Goal: Complete application form: Complete application form

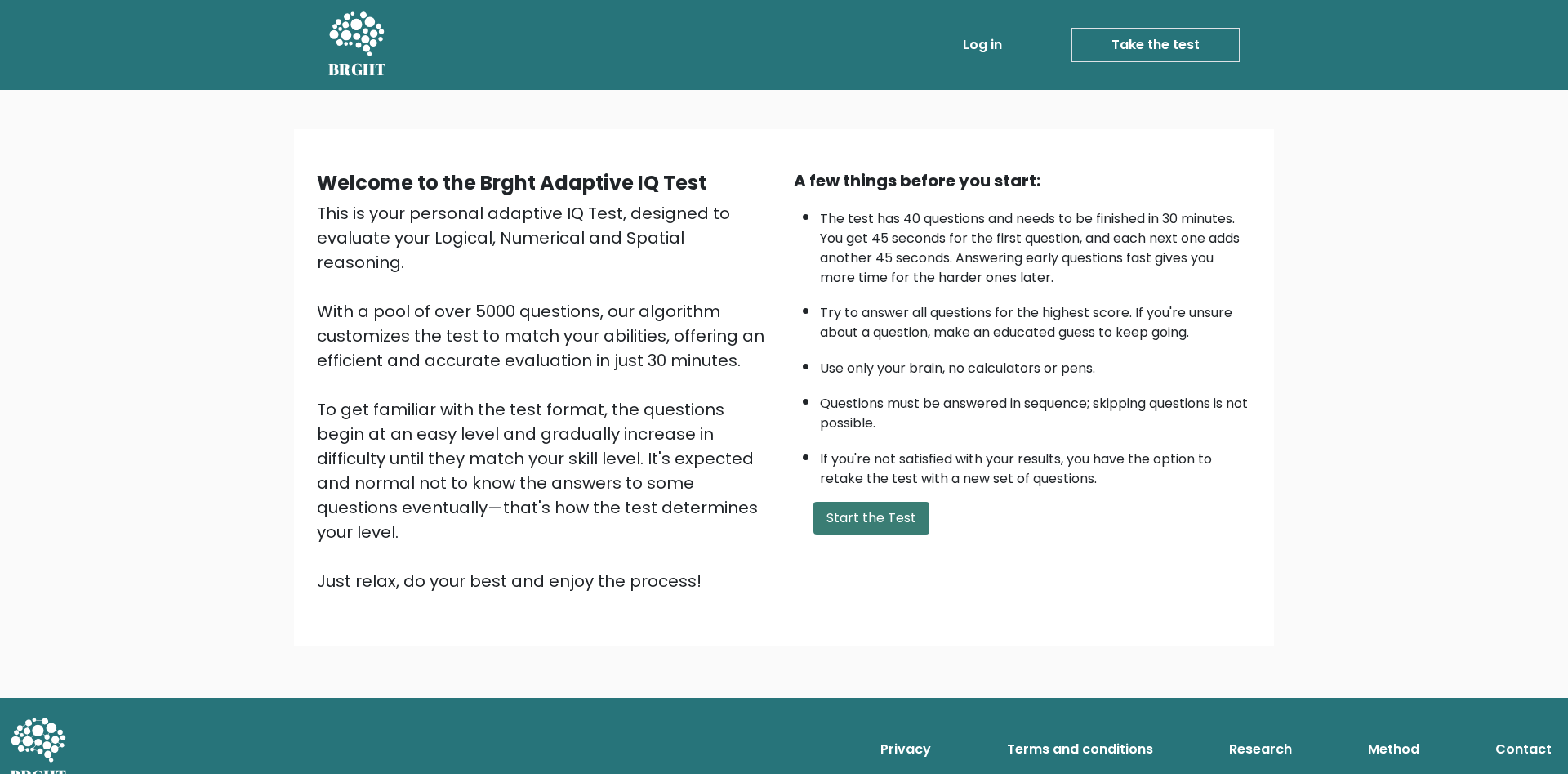
click at [864, 535] on button "Start the Test" at bounding box center [872, 518] width 116 height 33
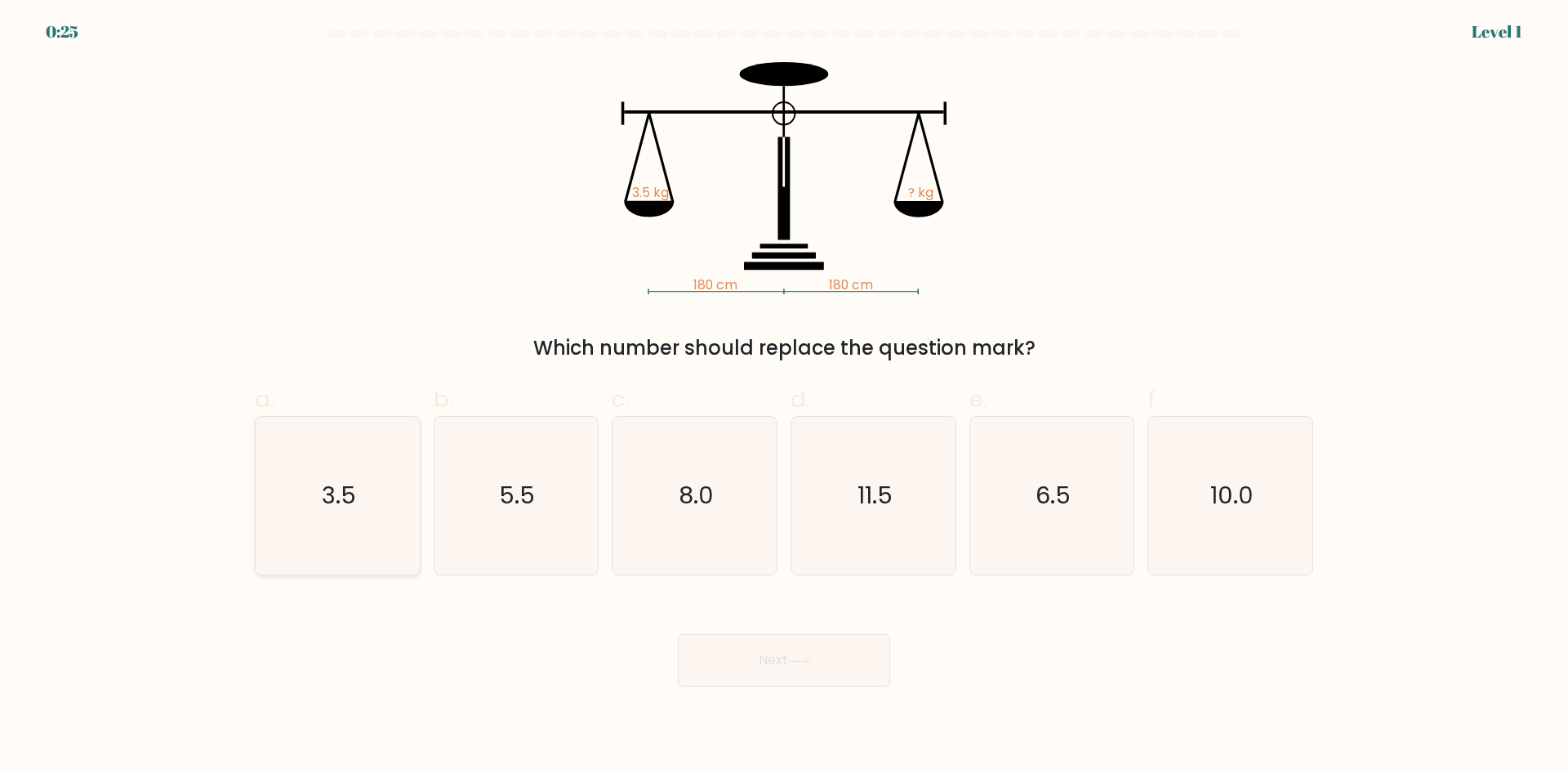
click at [364, 494] on icon "3.5" at bounding box center [337, 495] width 158 height 158
click at [784, 398] on input "a. 3.5" at bounding box center [784, 392] width 1 height 11
radio input "true"
click at [761, 665] on button "Next" at bounding box center [784, 660] width 212 height 52
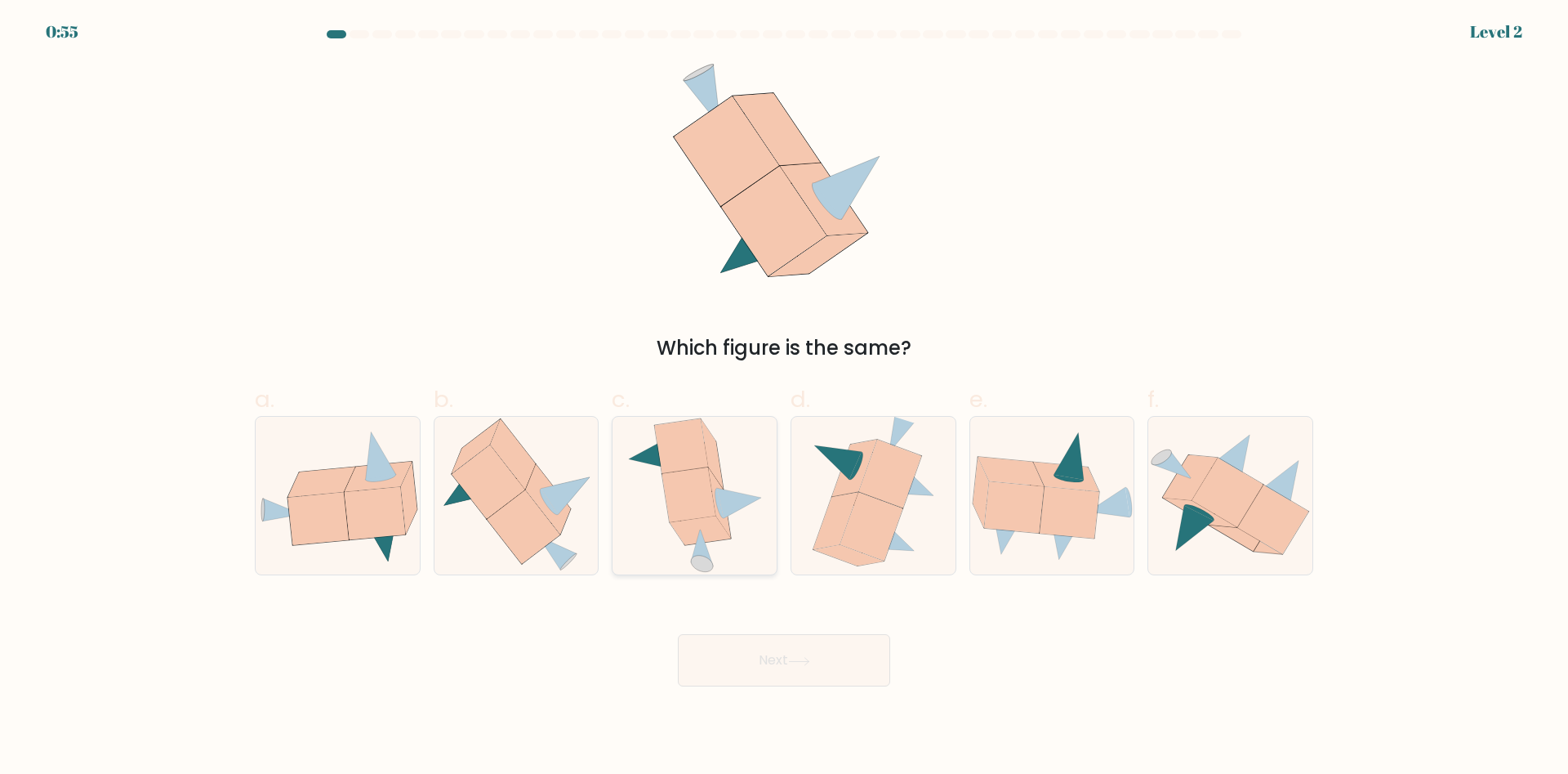
click at [696, 494] on icon at bounding box center [688, 494] width 53 height 55
click at [784, 398] on input "c." at bounding box center [784, 392] width 1 height 11
radio input "true"
click at [765, 656] on button "Next" at bounding box center [784, 660] width 212 height 52
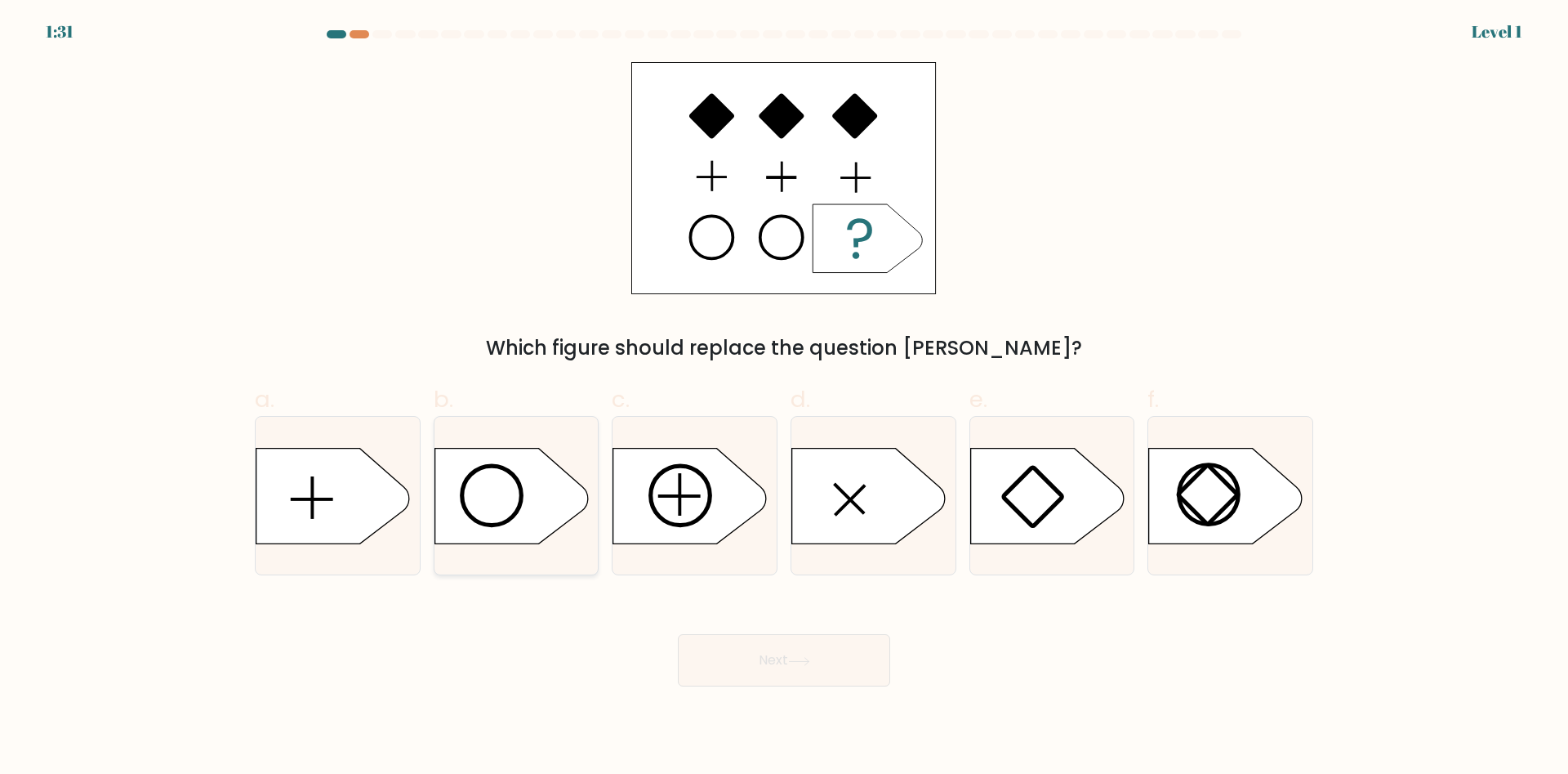
click at [509, 500] on icon at bounding box center [511, 495] width 154 height 96
click at [784, 398] on input "b." at bounding box center [784, 392] width 1 height 11
radio input "true"
click at [771, 668] on button "Next" at bounding box center [784, 660] width 212 height 52
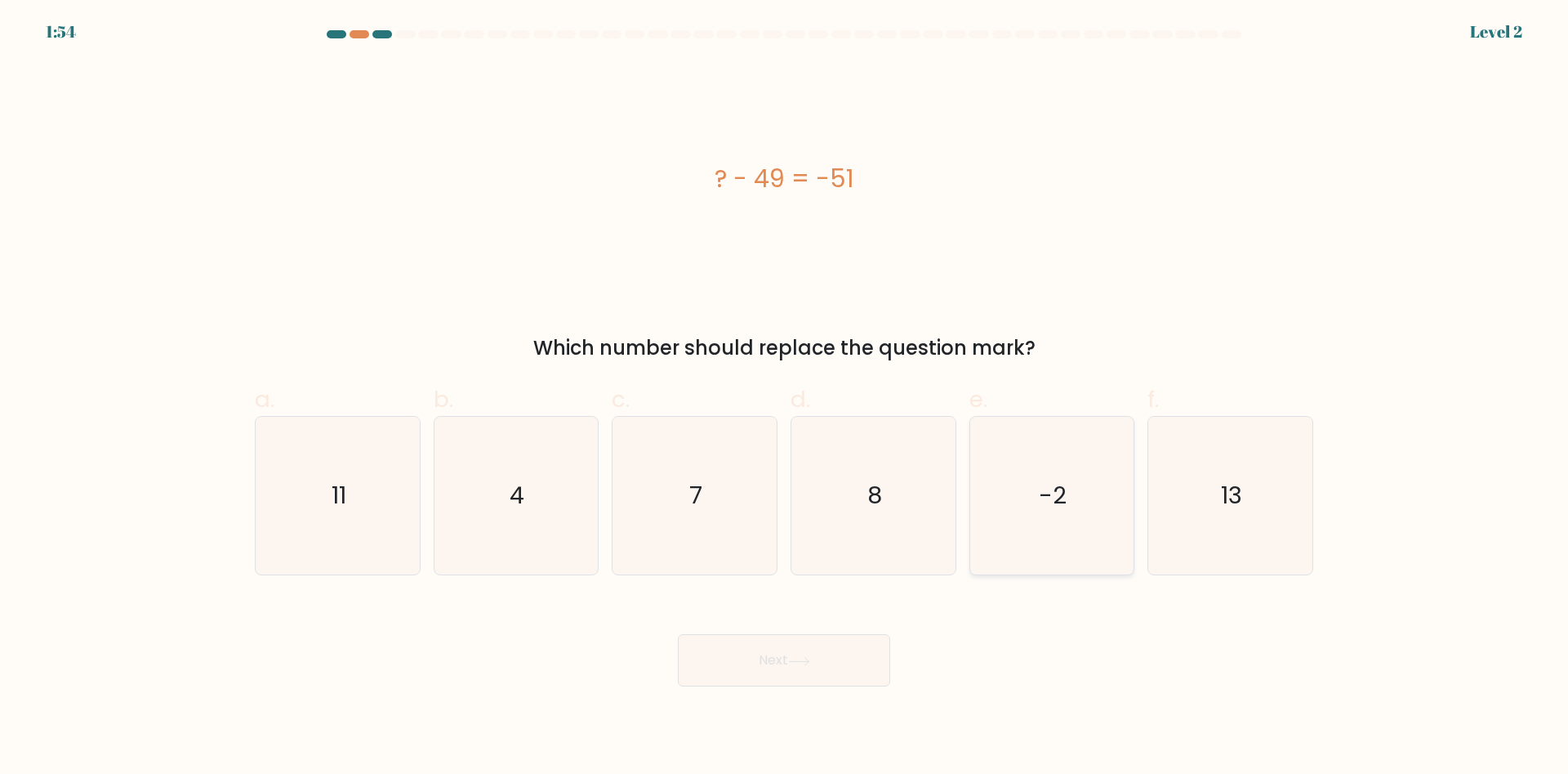
click at [1042, 480] on text "-2" at bounding box center [1053, 496] width 28 height 33
click at [785, 398] on input "e. -2" at bounding box center [784, 392] width 1 height 11
radio input "true"
click at [780, 657] on button "Next" at bounding box center [784, 660] width 212 height 52
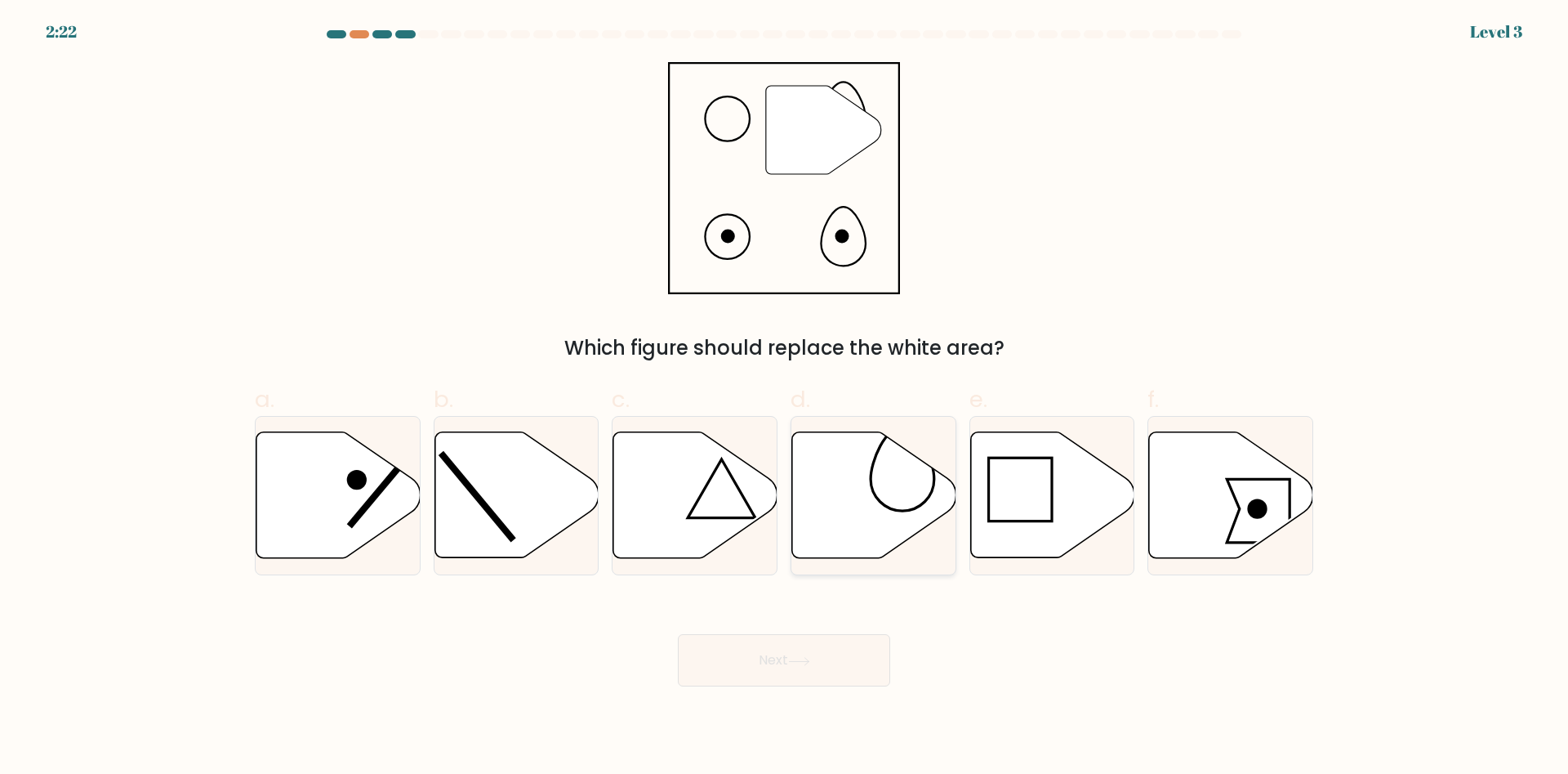
click at [913, 497] on icon at bounding box center [874, 495] width 164 height 126
click at [785, 398] on input "d." at bounding box center [784, 392] width 1 height 11
radio input "true"
click at [808, 662] on icon at bounding box center [799, 661] width 22 height 9
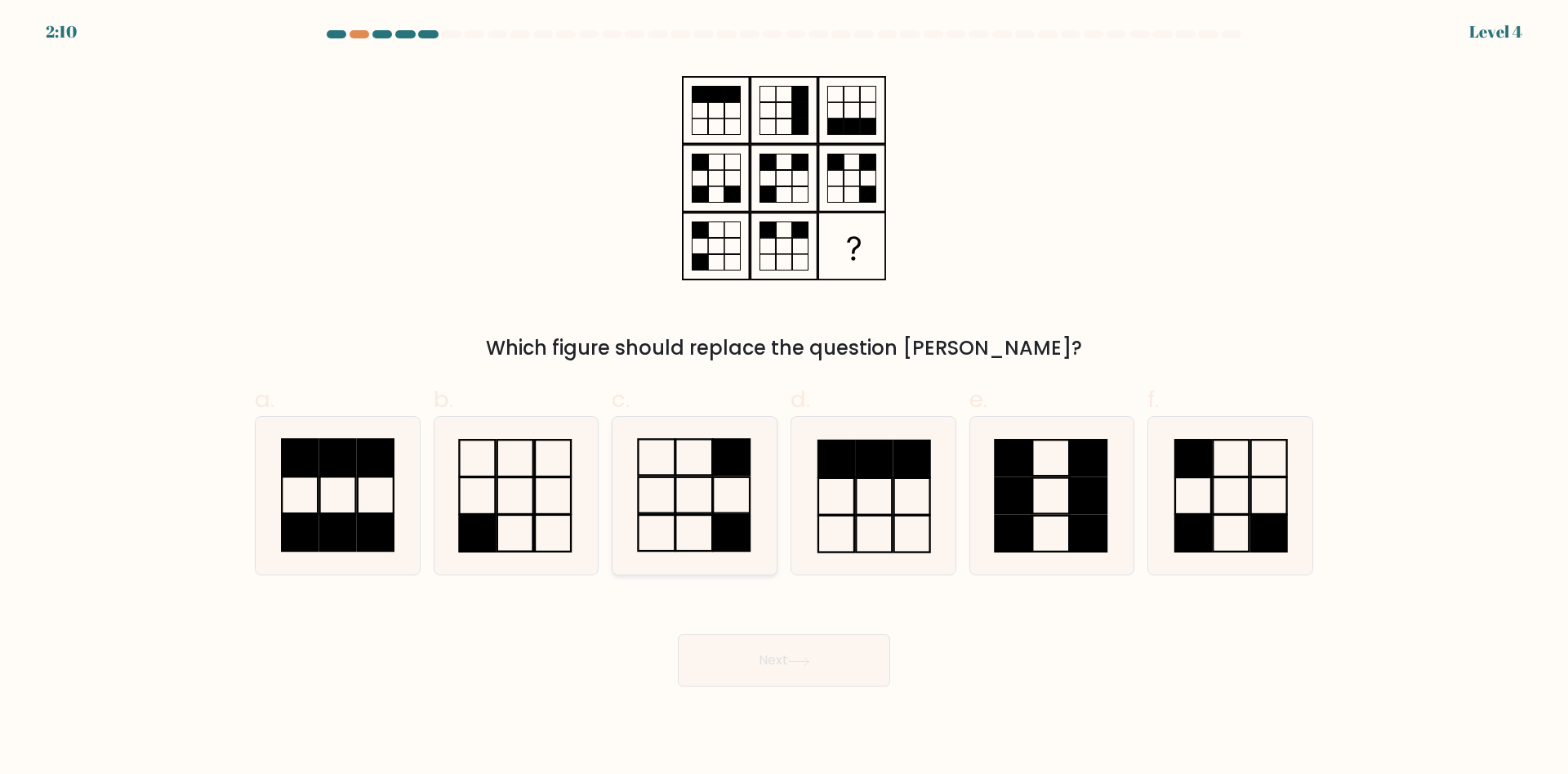
click at [681, 520] on icon at bounding box center [695, 495] width 158 height 158
click at [784, 398] on input "c." at bounding box center [784, 392] width 1 height 11
radio input "true"
click at [766, 662] on button "Next" at bounding box center [784, 660] width 212 height 52
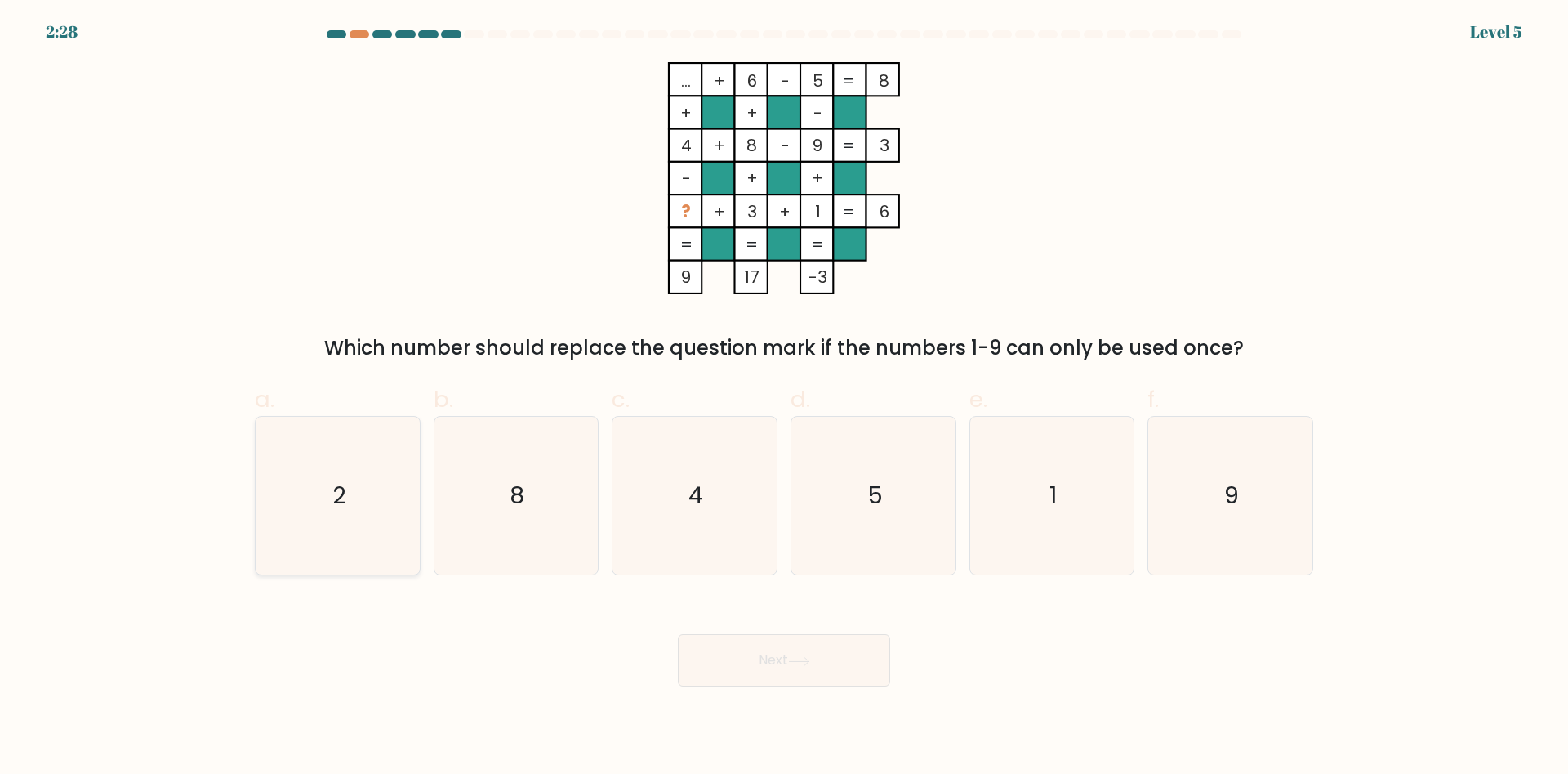
click at [364, 478] on icon "2" at bounding box center [337, 495] width 158 height 158
click at [784, 398] on input "a. 2" at bounding box center [784, 392] width 1 height 11
radio input "true"
click at [774, 666] on button "Next" at bounding box center [784, 660] width 212 height 52
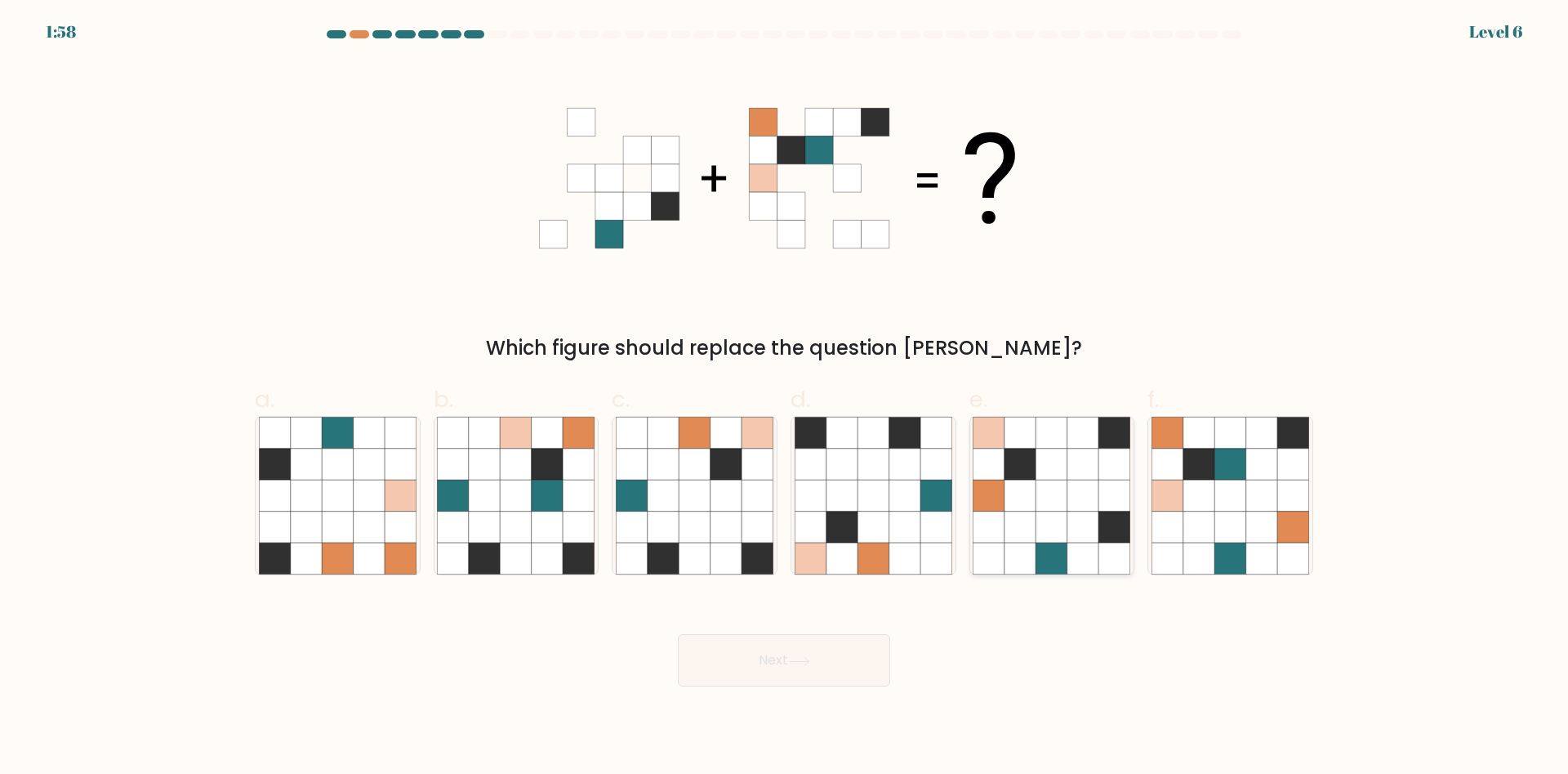
click at [1048, 510] on icon at bounding box center [1052, 496] width 31 height 31
click at [785, 398] on input "e." at bounding box center [784, 392] width 1 height 11
radio input "true"
click at [784, 650] on button "Next" at bounding box center [784, 660] width 212 height 52
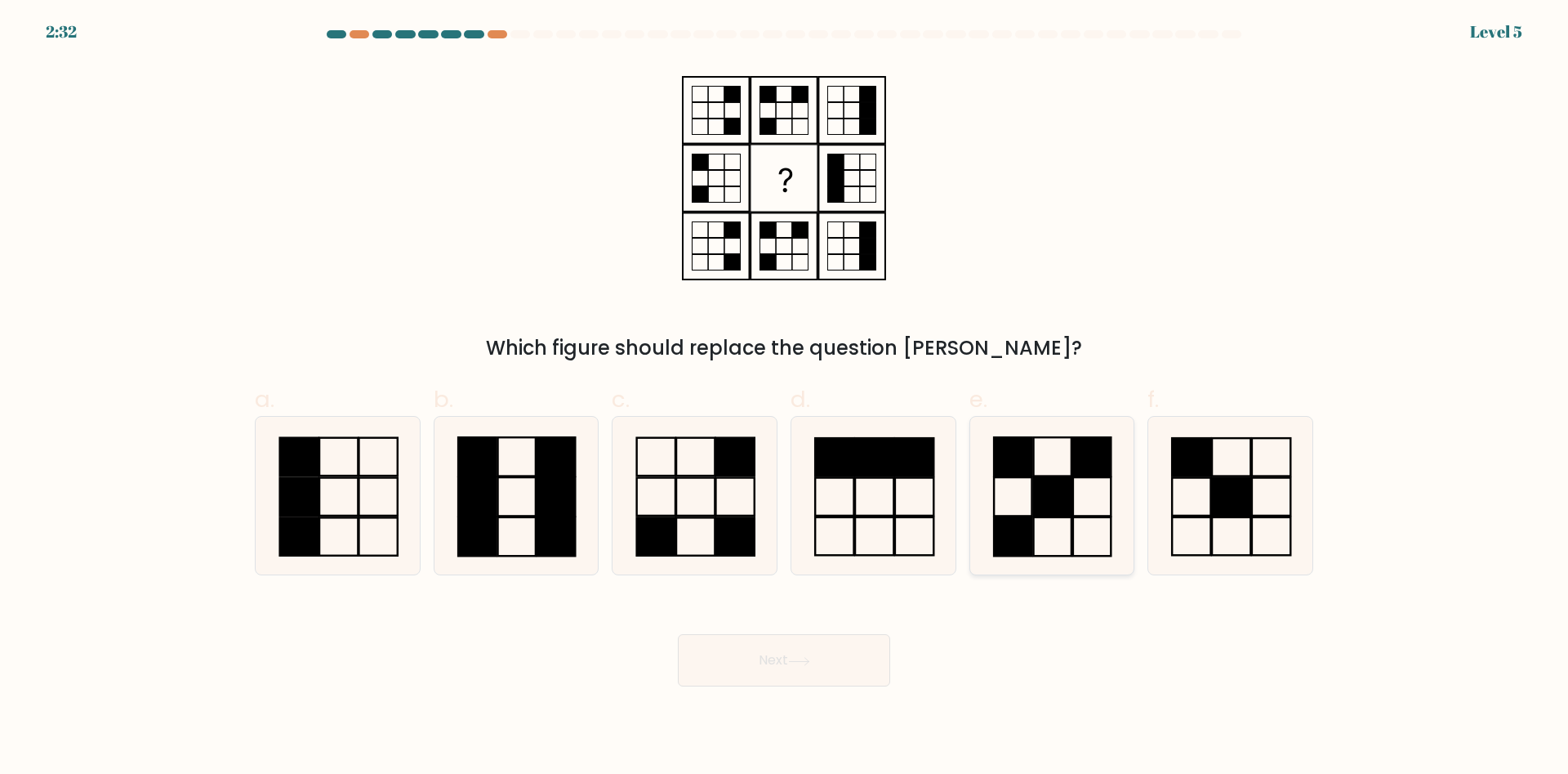
click at [1057, 510] on rect at bounding box center [1052, 496] width 38 height 38
click at [785, 398] on input "e." at bounding box center [784, 392] width 1 height 11
radio input "true"
click at [797, 660] on icon at bounding box center [799, 661] width 22 height 9
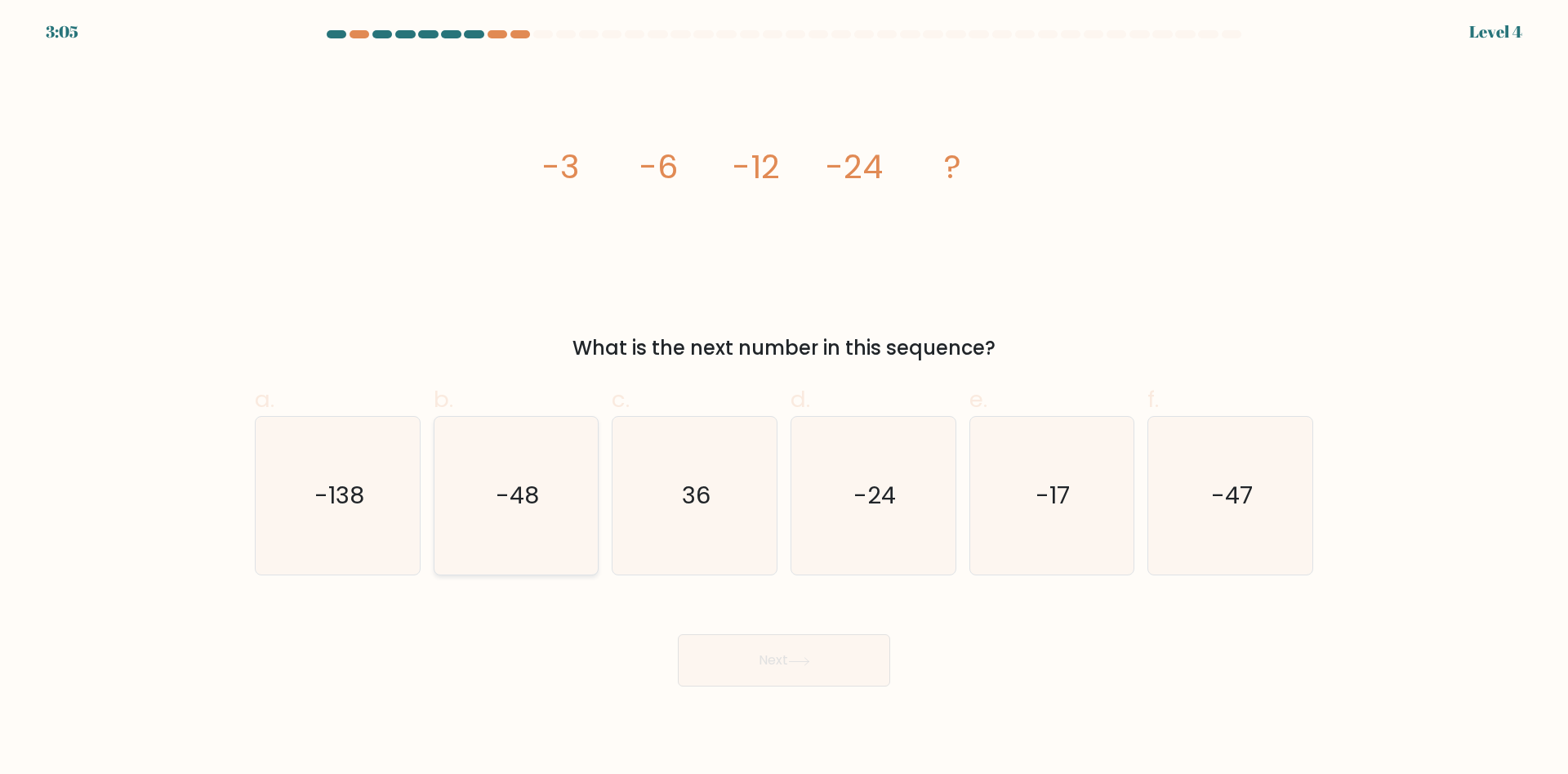
click at [503, 486] on text "-48" at bounding box center [517, 496] width 43 height 33
click at [784, 398] on input "b. -48" at bounding box center [784, 392] width 1 height 11
radio input "true"
click at [773, 653] on button "Next" at bounding box center [784, 660] width 212 height 52
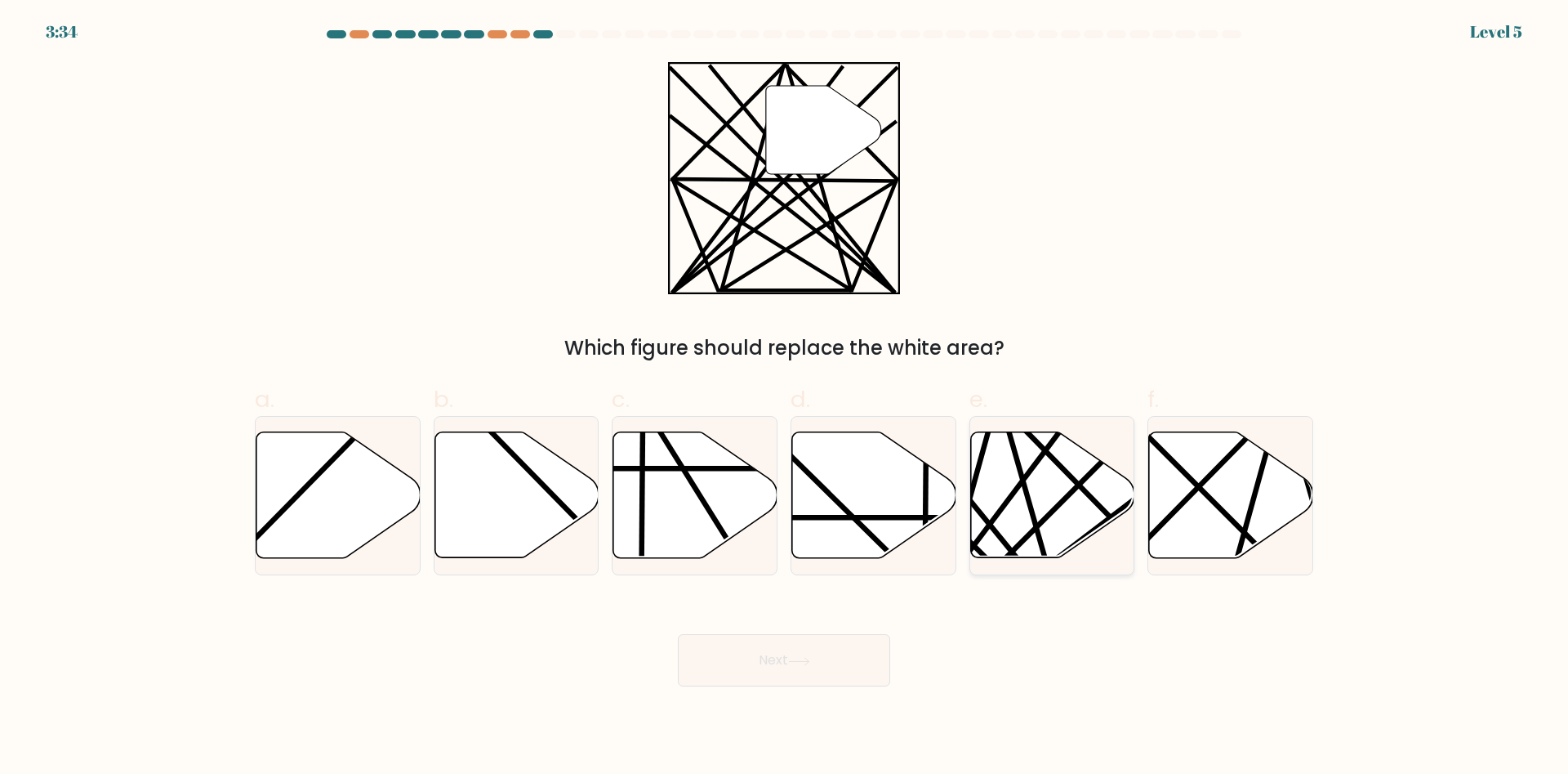
click at [1064, 516] on icon at bounding box center [1052, 495] width 164 height 126
click at [785, 398] on input "e." at bounding box center [784, 392] width 1 height 11
radio input "true"
click at [789, 669] on button "Next" at bounding box center [784, 660] width 212 height 52
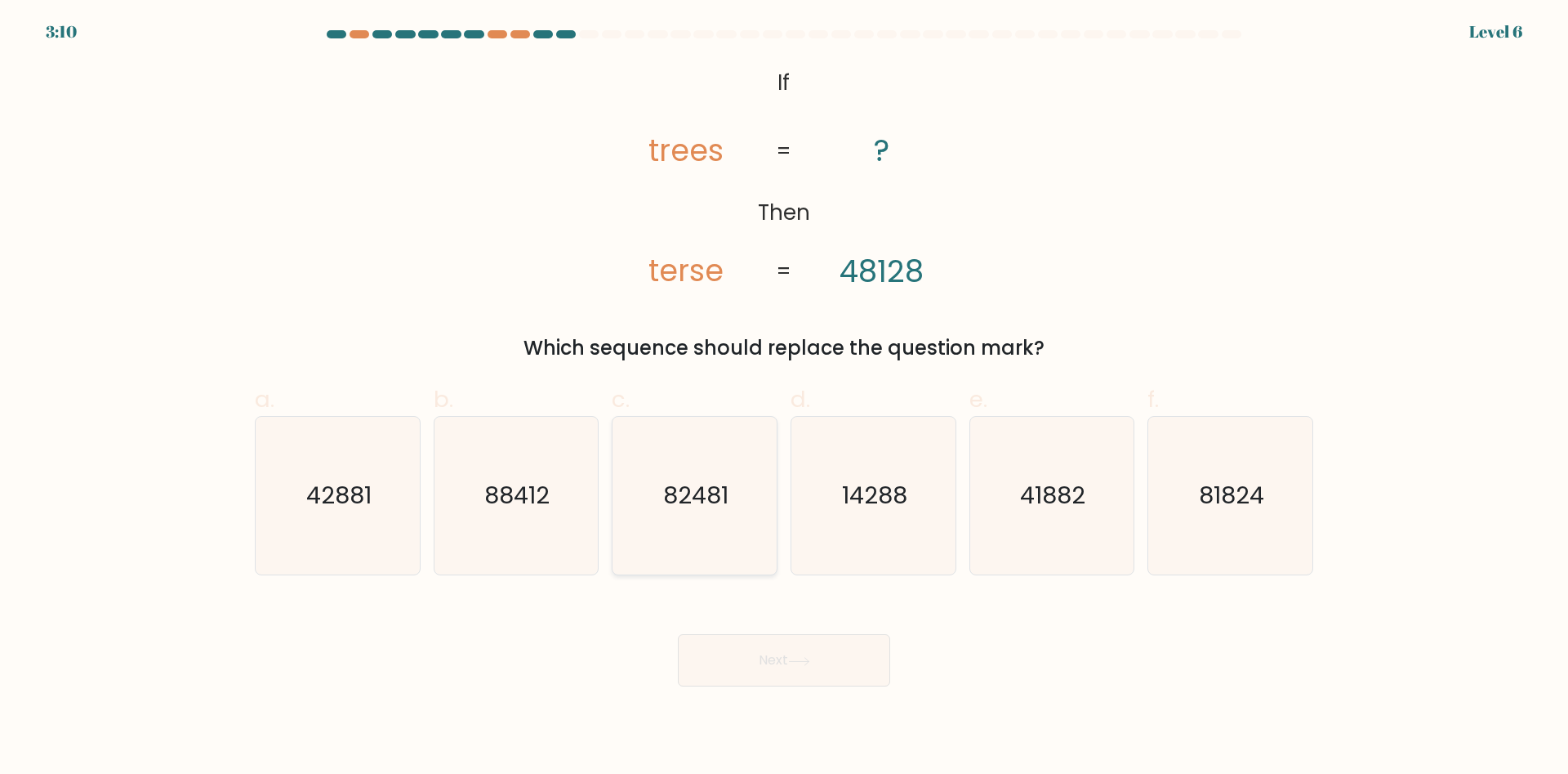
click at [703, 498] on text "82481" at bounding box center [697, 496] width 65 height 33
click at [784, 398] on input "c. 82481" at bounding box center [784, 392] width 1 height 11
radio input "true"
click at [771, 655] on button "Next" at bounding box center [784, 660] width 212 height 52
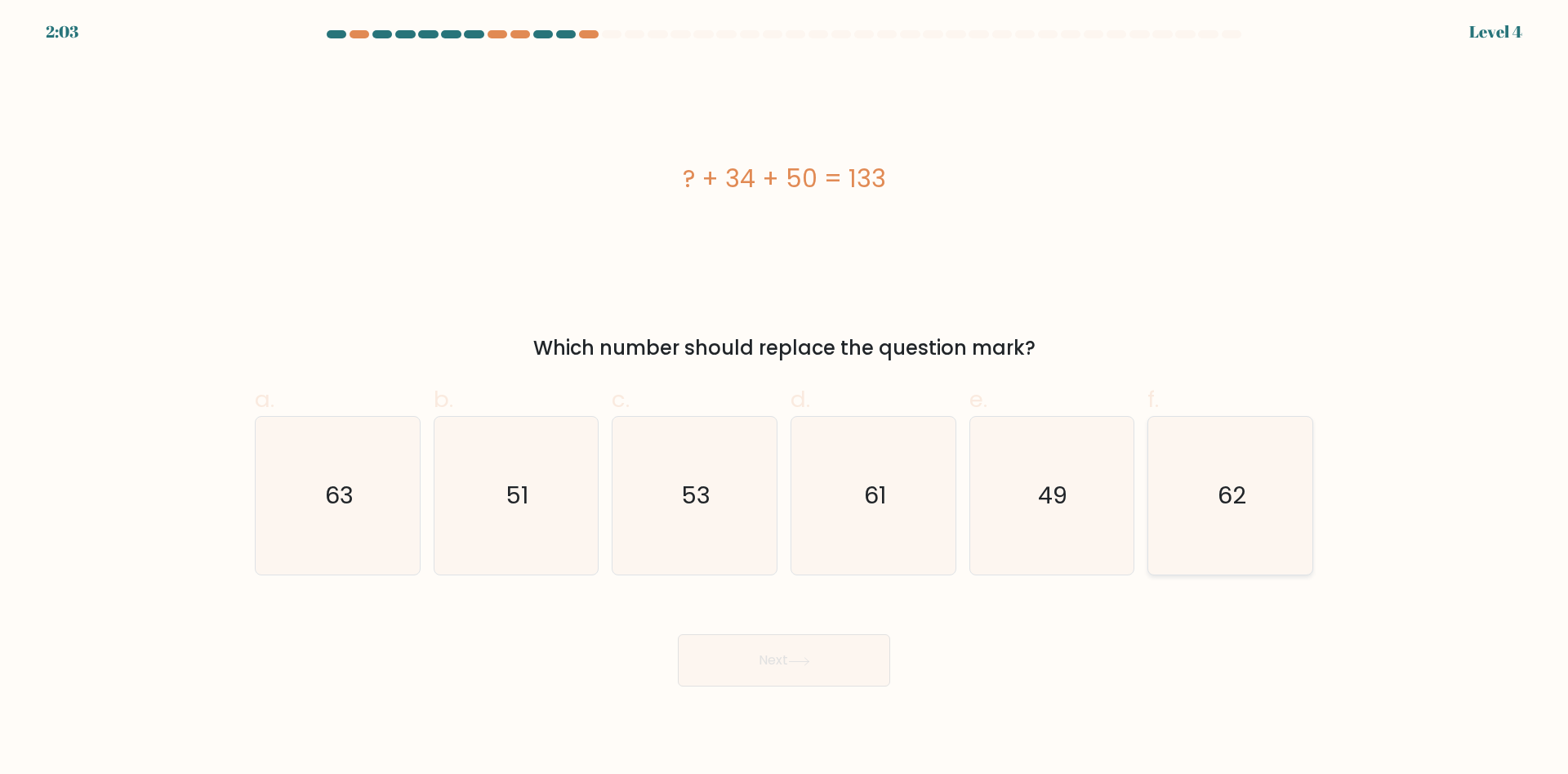
click at [1240, 499] on text "62" at bounding box center [1231, 496] width 29 height 33
click at [785, 398] on input "f. 62" at bounding box center [784, 392] width 1 height 11
radio input "true"
click at [1240, 499] on text "62" at bounding box center [1231, 496] width 29 height 33
click at [785, 398] on input "f. 62" at bounding box center [784, 392] width 1 height 11
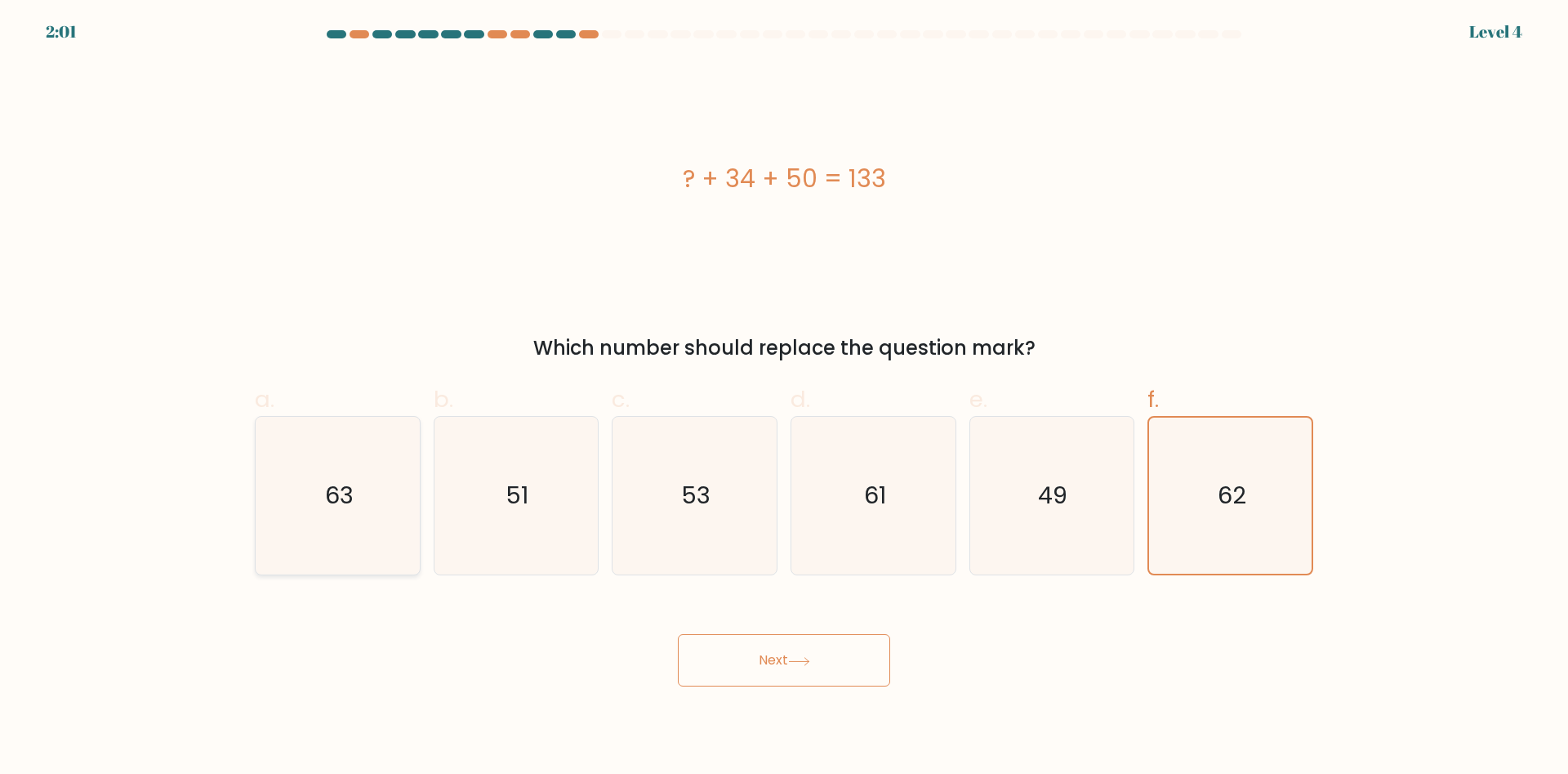
click at [352, 509] on icon "63" at bounding box center [337, 495] width 158 height 158
click at [784, 398] on input "a. 63" at bounding box center [784, 392] width 1 height 11
radio input "true"
click at [739, 663] on button "Next" at bounding box center [784, 660] width 212 height 52
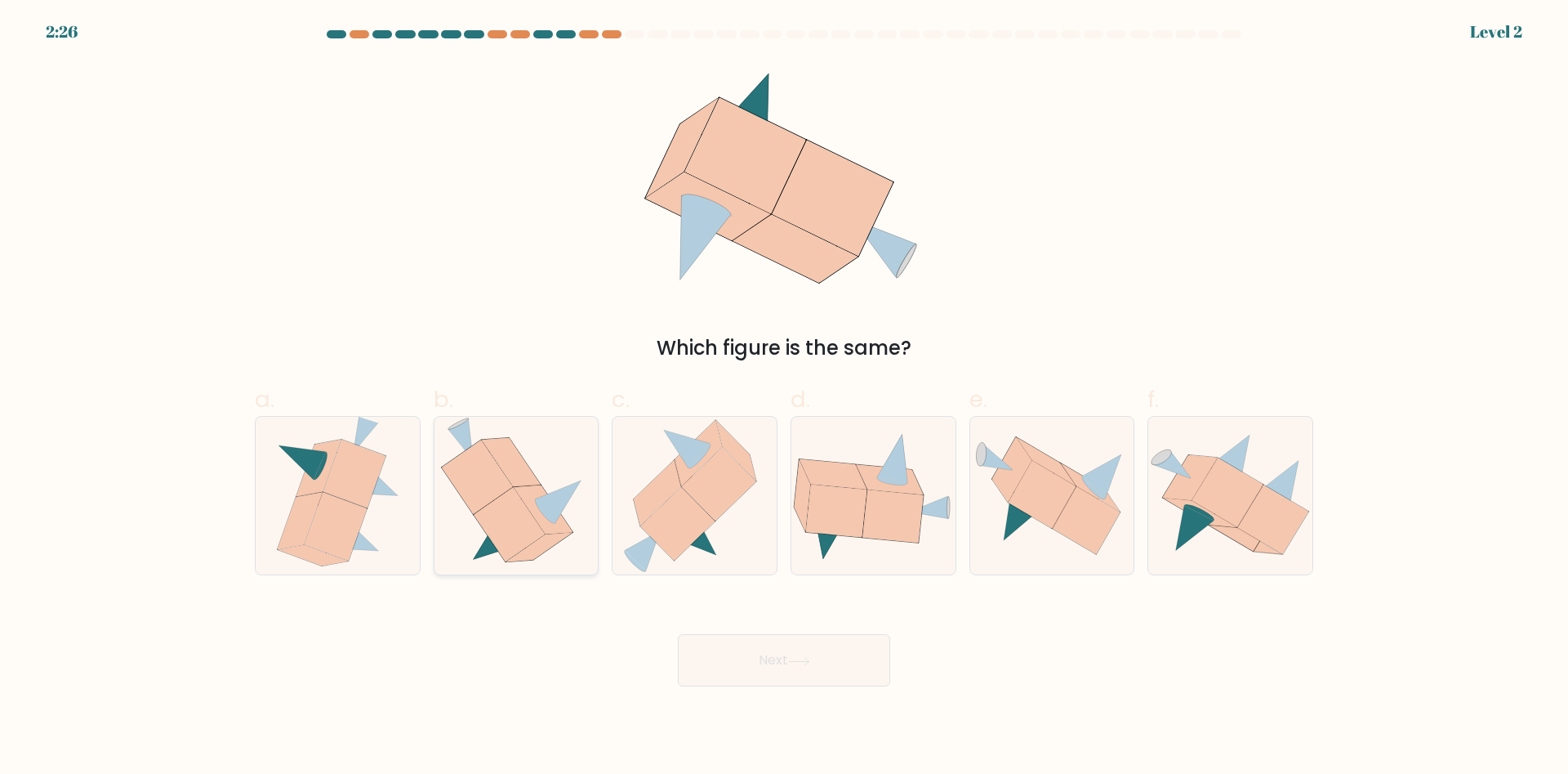
click at [521, 521] on icon at bounding box center [509, 525] width 71 height 74
click at [784, 398] on input "b." at bounding box center [784, 392] width 1 height 11
radio input "true"
click at [788, 665] on button "Next" at bounding box center [784, 660] width 212 height 52
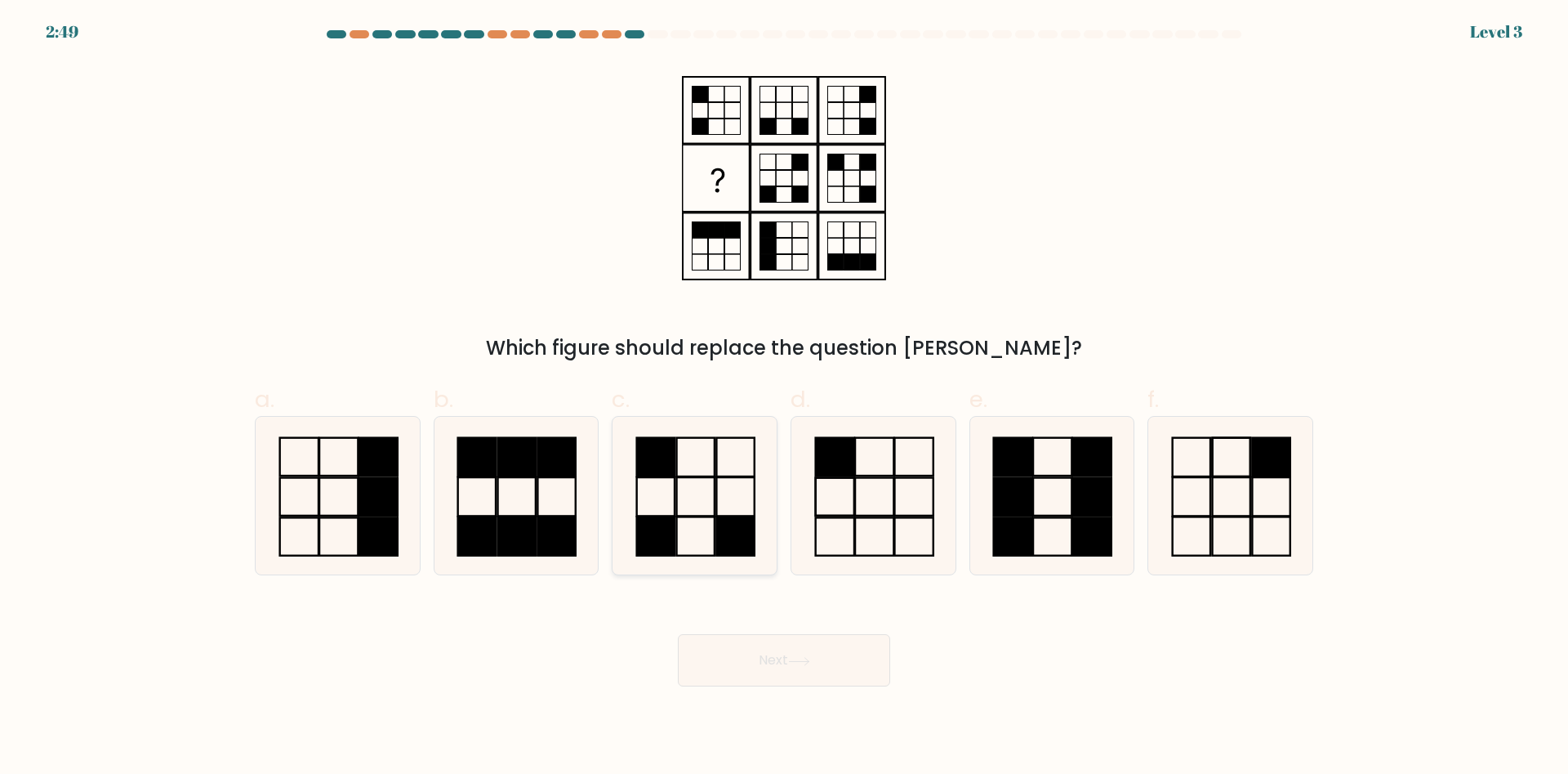
click at [704, 511] on icon at bounding box center [695, 495] width 158 height 158
click at [784, 398] on input "c." at bounding box center [784, 392] width 1 height 11
radio input "true"
click at [765, 661] on button "Next" at bounding box center [784, 660] width 212 height 52
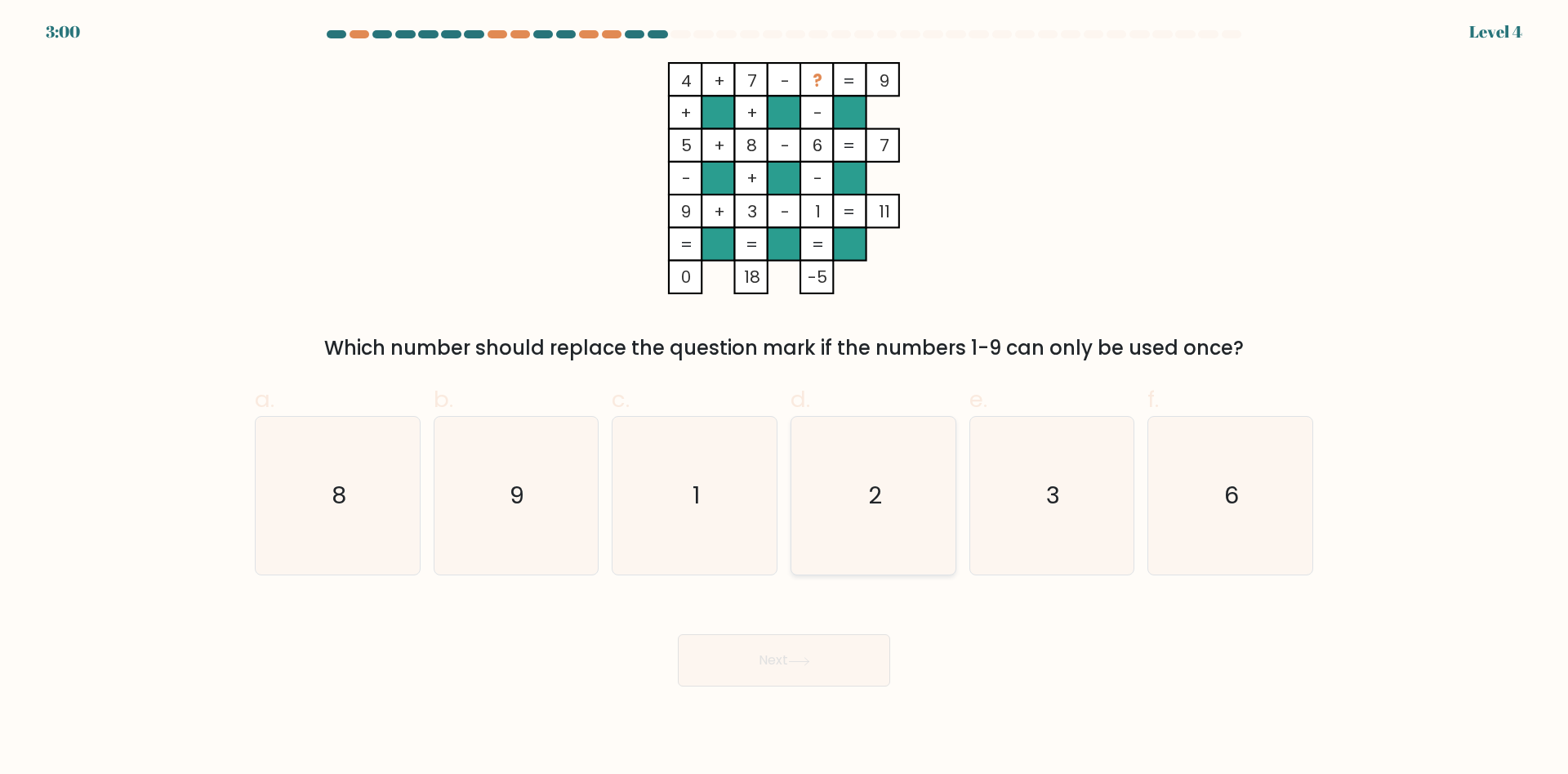
click at [873, 494] on text "2" at bounding box center [874, 496] width 14 height 33
click at [785, 398] on input "d. 2" at bounding box center [784, 392] width 1 height 11
radio input "true"
click at [788, 654] on button "Next" at bounding box center [784, 660] width 212 height 52
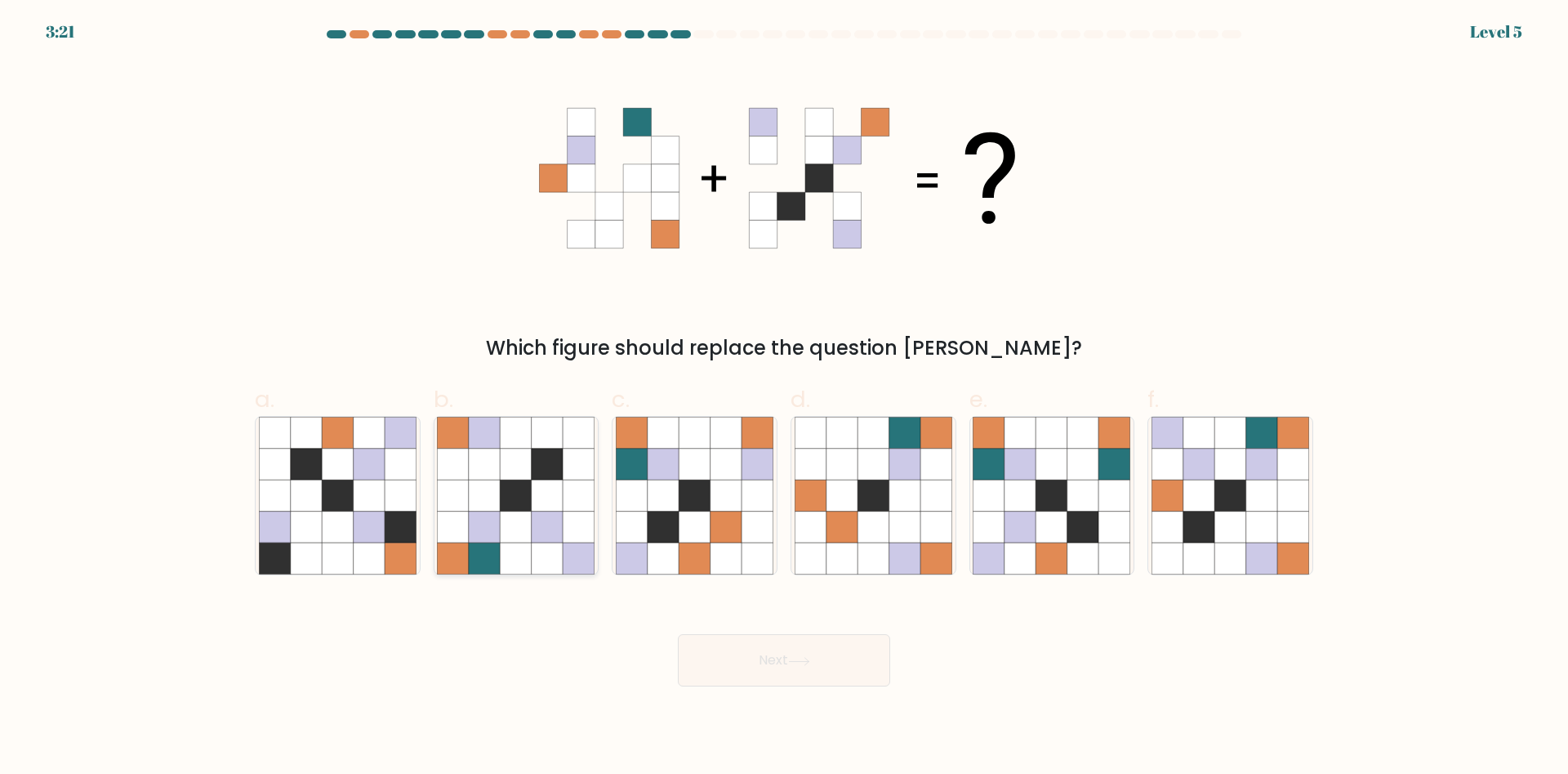
click at [525, 519] on icon at bounding box center [516, 527] width 31 height 31
click at [784, 398] on input "b." at bounding box center [784, 392] width 1 height 11
radio input "true"
click at [755, 663] on button "Next" at bounding box center [784, 660] width 212 height 52
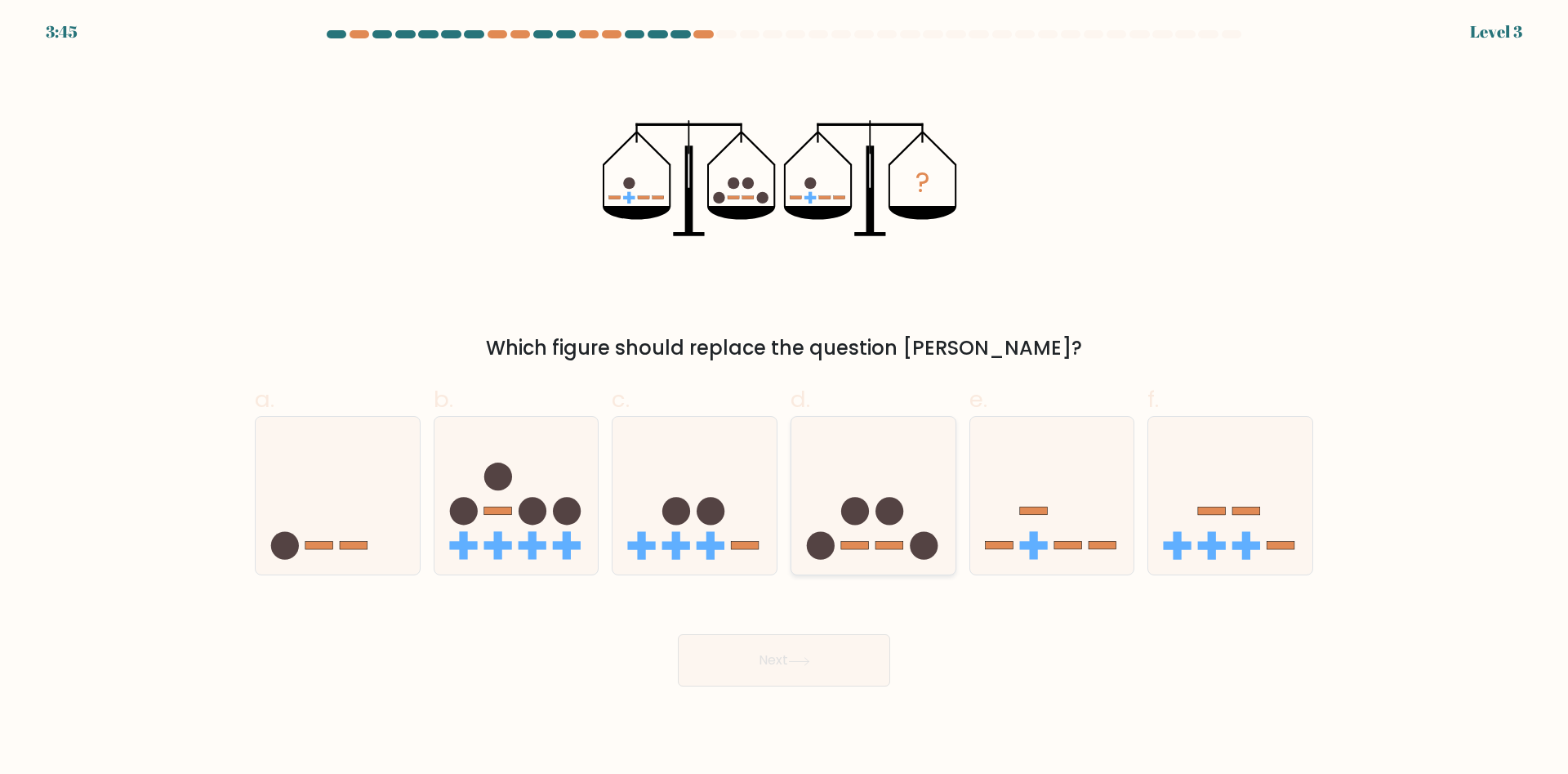
click at [876, 532] on icon at bounding box center [873, 496] width 164 height 136
click at [785, 398] on input "d." at bounding box center [784, 392] width 1 height 11
radio input "true"
click at [810, 663] on icon at bounding box center [799, 661] width 22 height 9
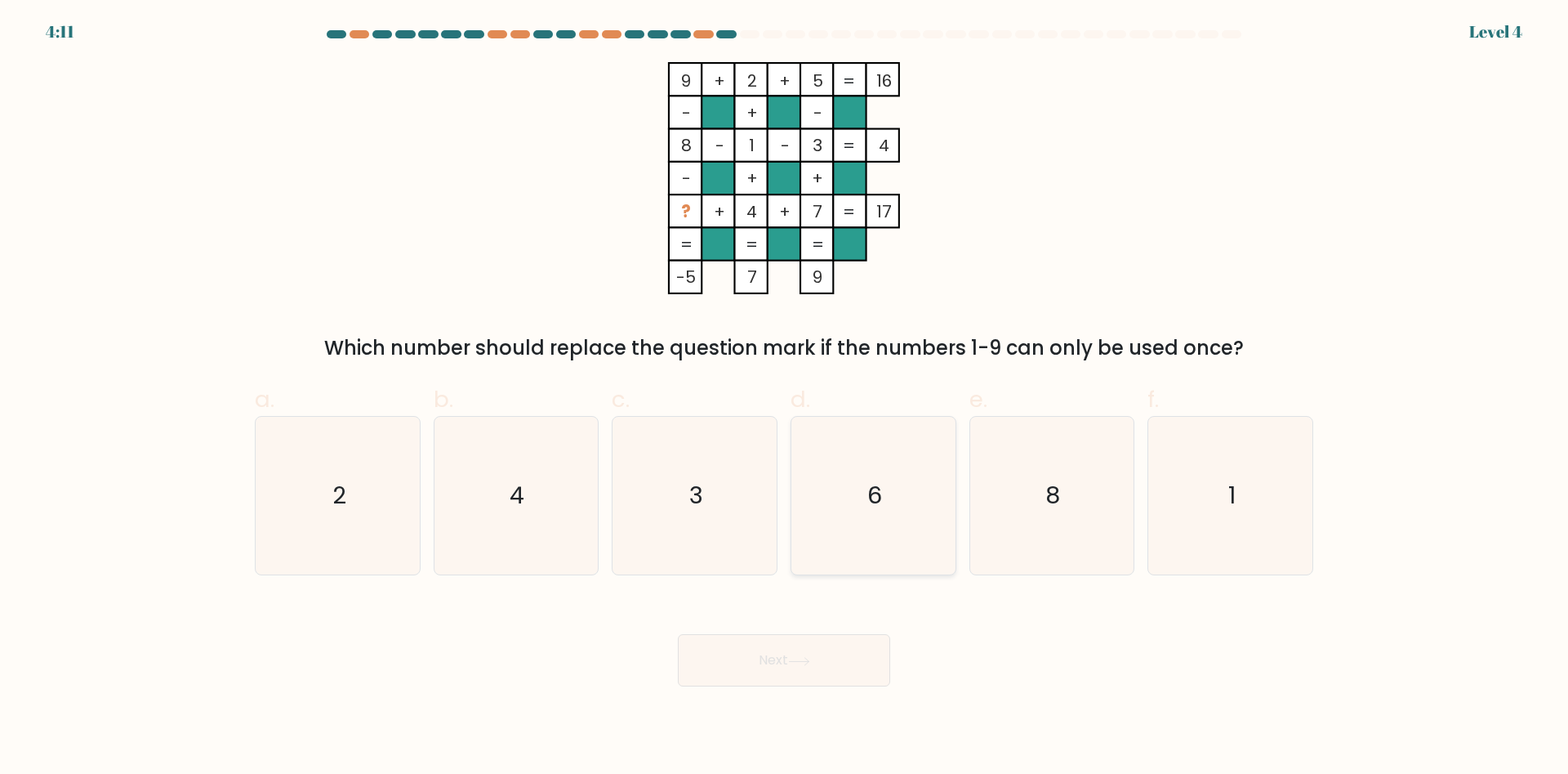
click at [865, 490] on icon "6" at bounding box center [873, 495] width 158 height 158
click at [785, 398] on input "d. 6" at bounding box center [784, 392] width 1 height 11
radio input "true"
click at [780, 661] on button "Next" at bounding box center [784, 660] width 212 height 52
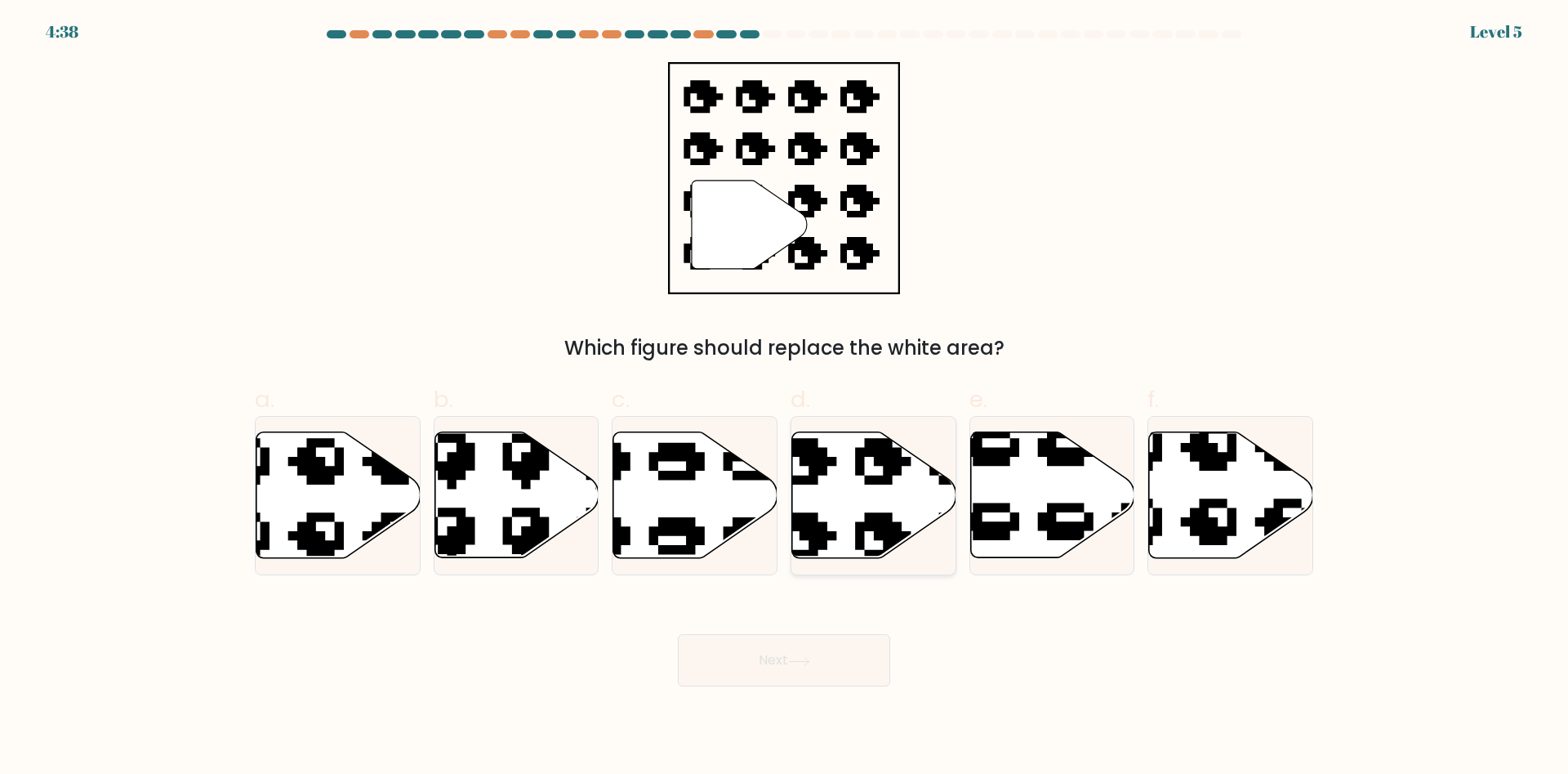
click at [854, 505] on icon at bounding box center [874, 495] width 164 height 126
click at [785, 398] on input "d." at bounding box center [784, 392] width 1 height 11
radio input "true"
click at [767, 664] on button "Next" at bounding box center [784, 660] width 212 height 52
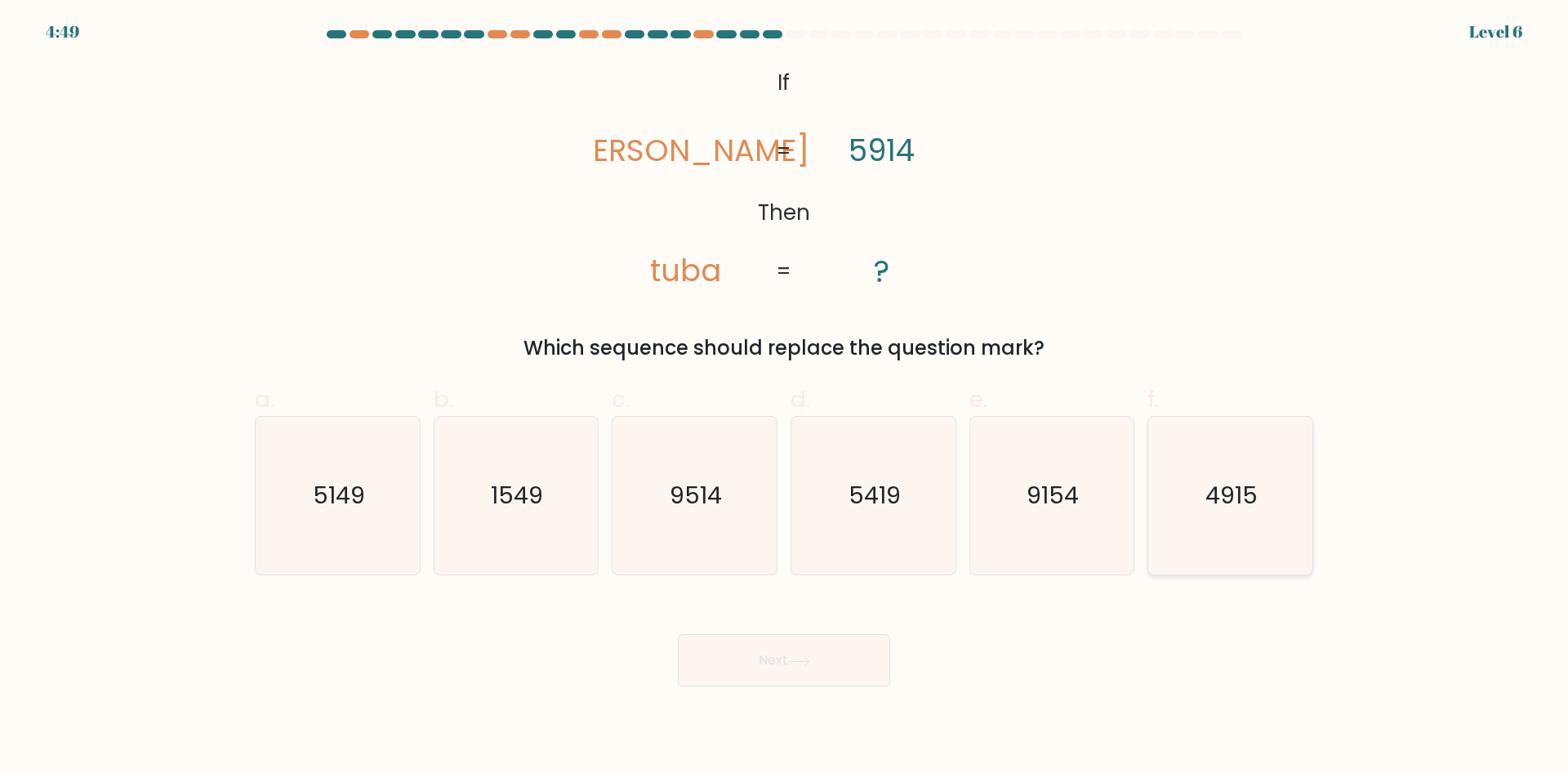
click at [1236, 499] on text "4915" at bounding box center [1232, 496] width 52 height 33
click at [785, 398] on input "f. 4915" at bounding box center [784, 392] width 1 height 11
radio input "true"
click at [797, 667] on button "Next" at bounding box center [784, 660] width 212 height 52
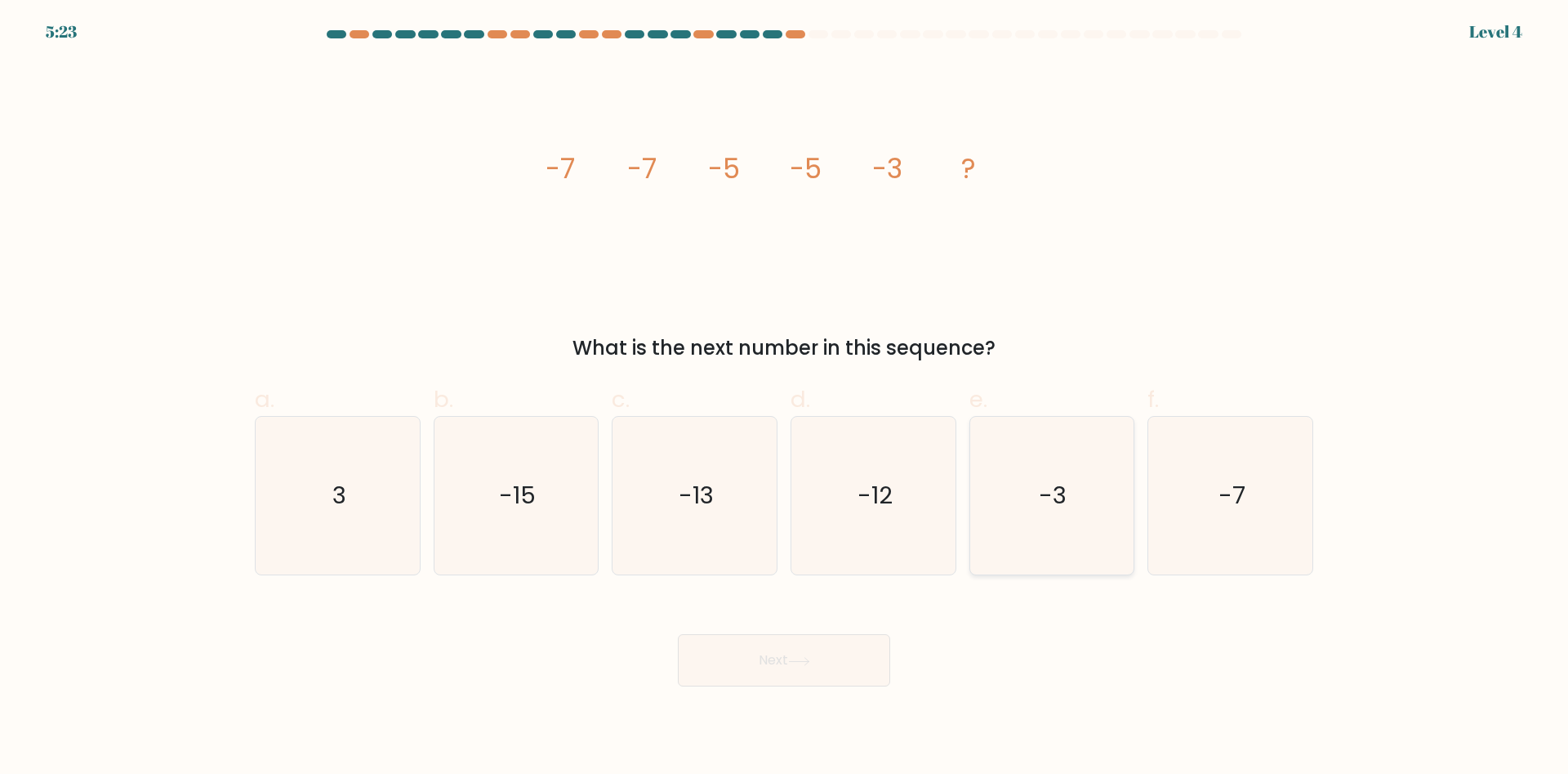
click at [1059, 510] on icon "-3" at bounding box center [1051, 495] width 158 height 158
click at [785, 398] on input "e. -3" at bounding box center [784, 392] width 1 height 11
radio input "true"
click at [769, 657] on button "Next" at bounding box center [784, 660] width 212 height 52
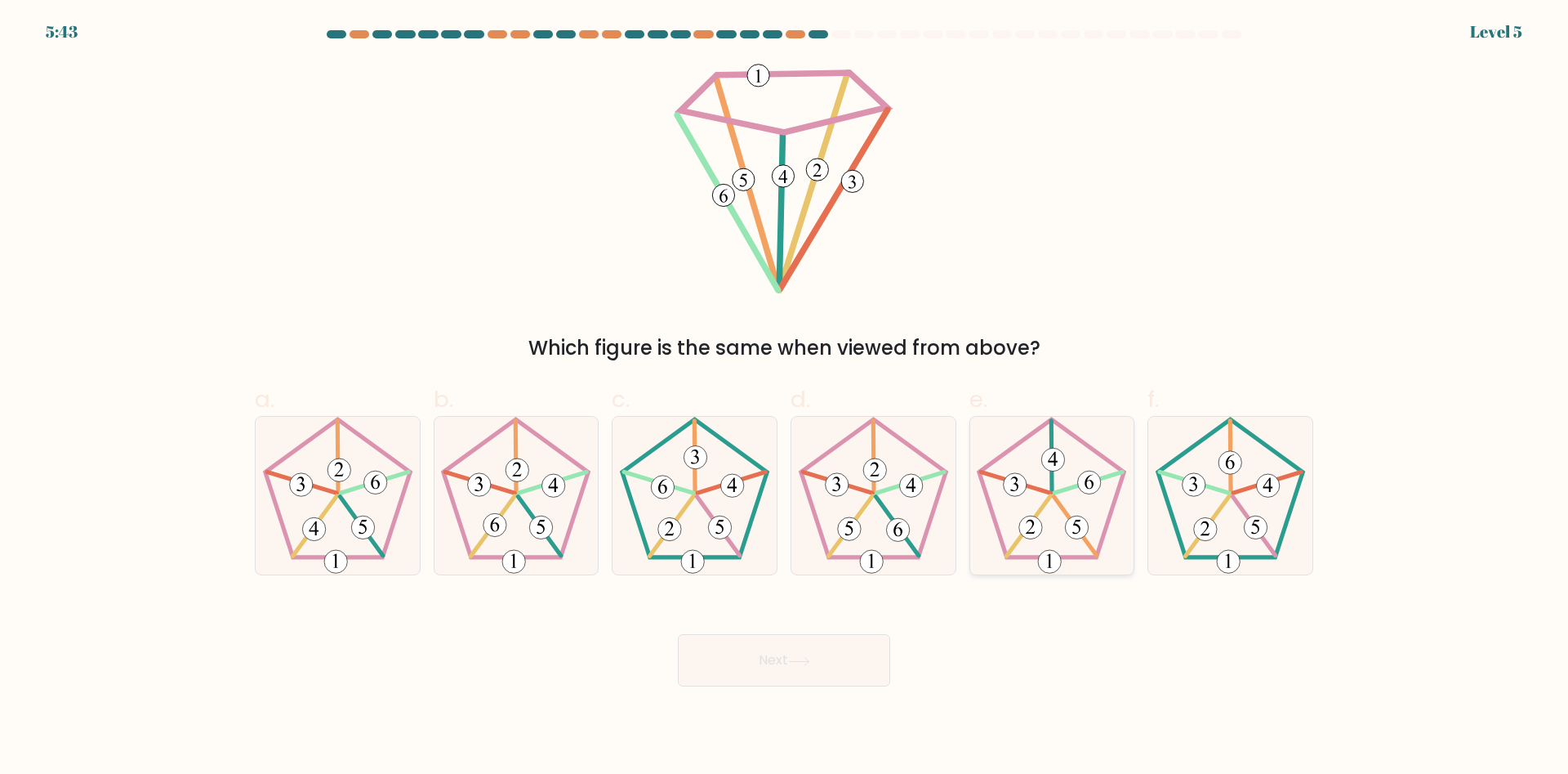
click at [1039, 508] on icon at bounding box center [1051, 495] width 158 height 158
click at [785, 398] on input "e." at bounding box center [784, 392] width 1 height 11
radio input "true"
click at [781, 654] on button "Next" at bounding box center [784, 660] width 212 height 52
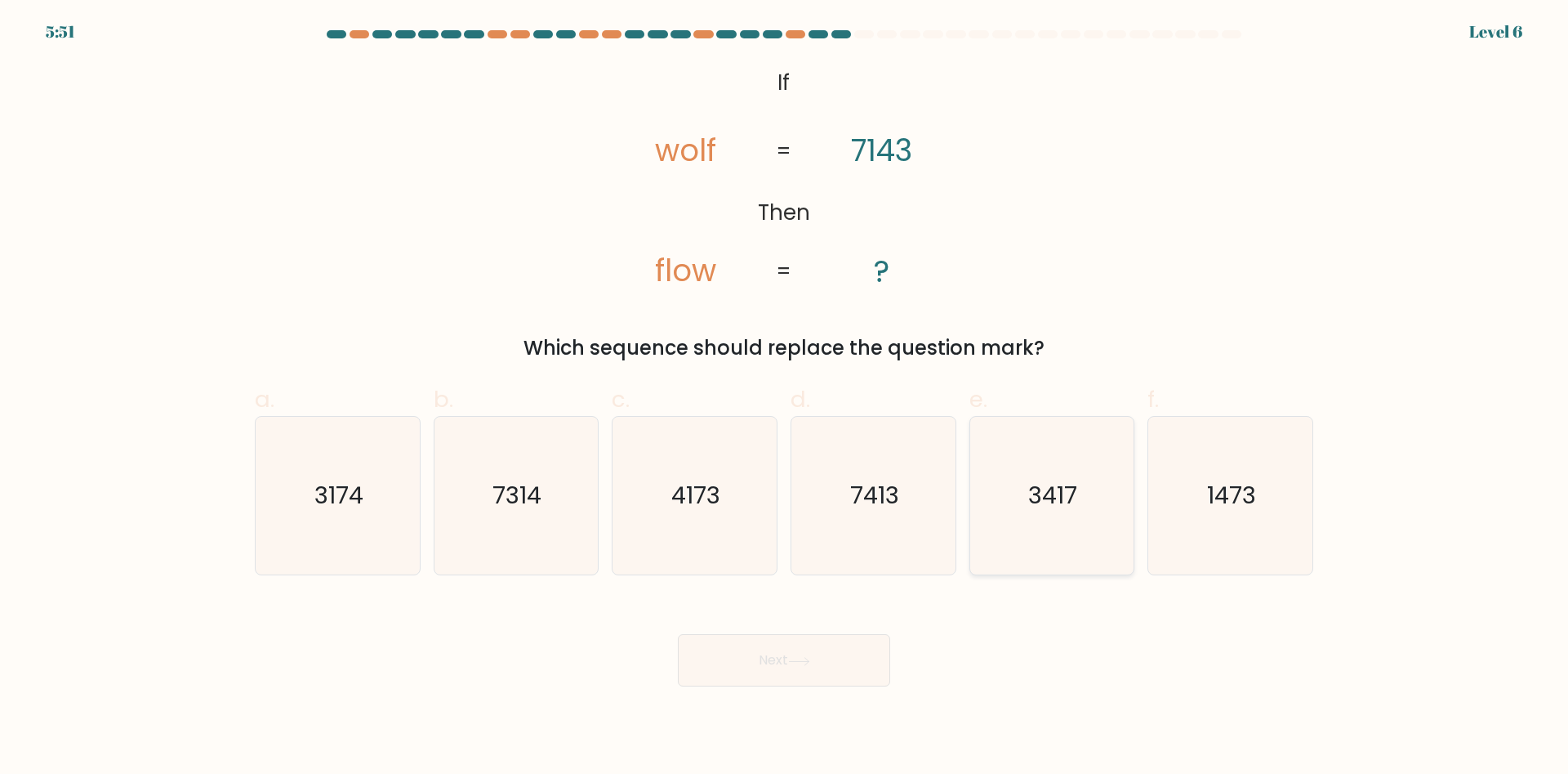
click at [1057, 501] on text "3417" at bounding box center [1053, 496] width 49 height 33
click at [785, 398] on input "e. 3417" at bounding box center [784, 392] width 1 height 11
radio input "true"
click at [787, 664] on button "Next" at bounding box center [784, 660] width 212 height 52
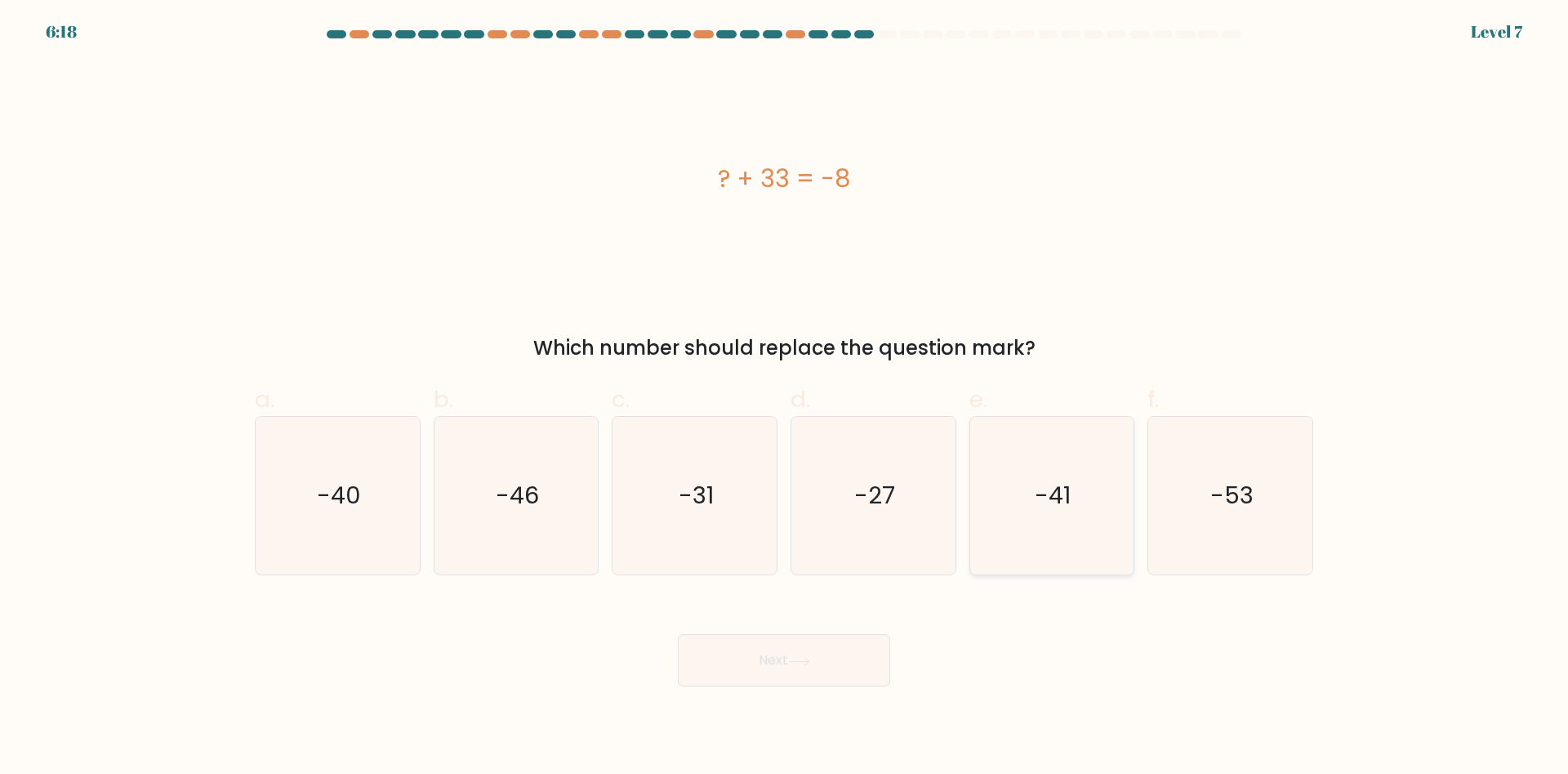
click at [1065, 512] on icon "-41" at bounding box center [1051, 495] width 158 height 158
click at [785, 398] on input "e. -41" at bounding box center [784, 392] width 1 height 11
radio input "true"
click at [788, 665] on button "Next" at bounding box center [784, 660] width 212 height 52
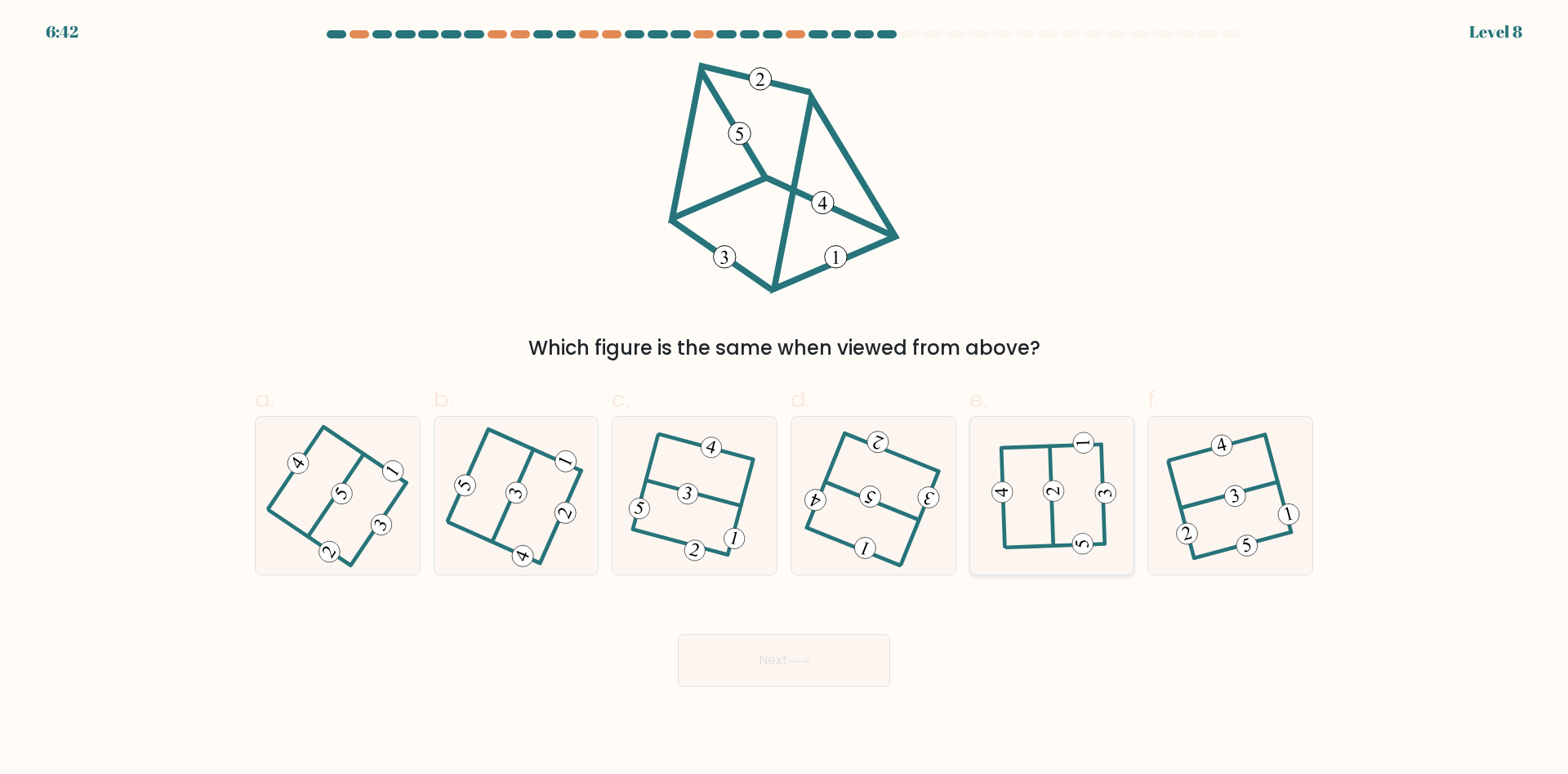
click at [1055, 499] on 232 at bounding box center [1053, 490] width 22 height 22
click at [785, 398] on input "e." at bounding box center [784, 392] width 1 height 11
radio input "true"
click at [788, 663] on button "Next" at bounding box center [784, 660] width 212 height 52
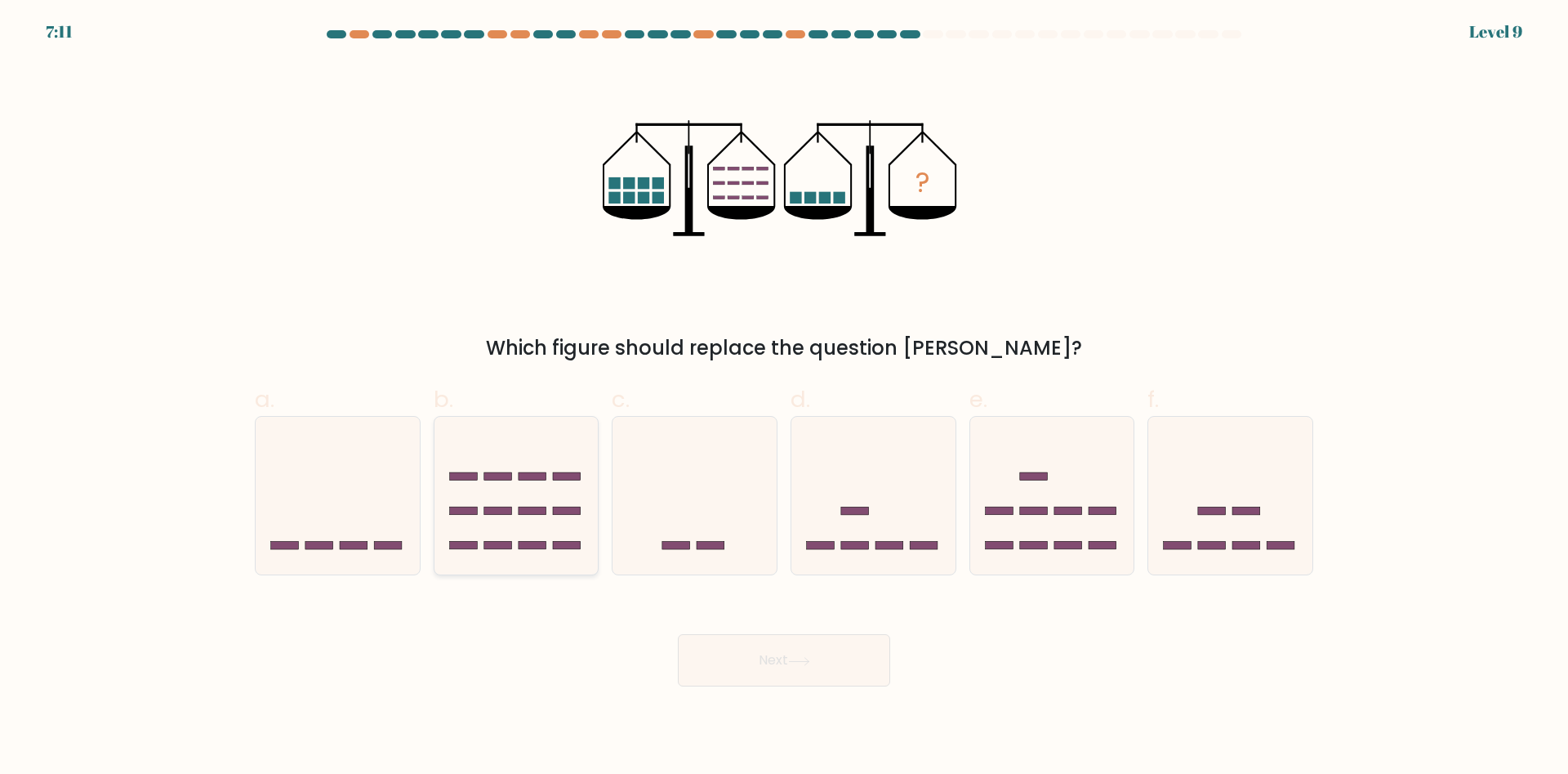
click at [506, 521] on icon at bounding box center [516, 496] width 164 height 136
click at [784, 398] on input "b." at bounding box center [784, 392] width 1 height 11
radio input "true"
click at [773, 652] on button "Next" at bounding box center [784, 660] width 212 height 52
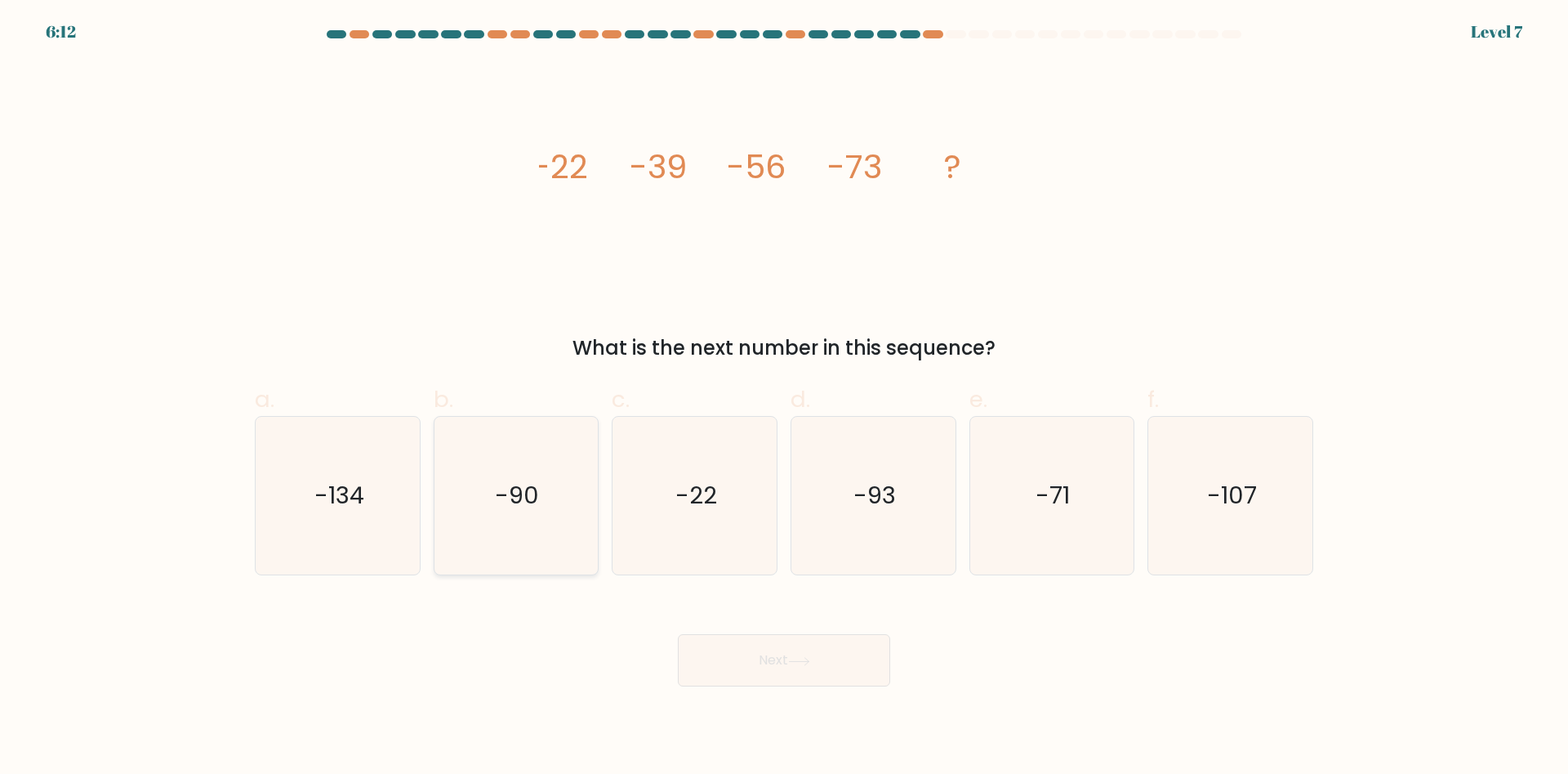
click at [528, 480] on text "-90" at bounding box center [518, 496] width 44 height 33
click at [784, 398] on input "b. -90" at bounding box center [784, 392] width 1 height 11
radio input "true"
click at [782, 669] on button "Next" at bounding box center [784, 660] width 212 height 52
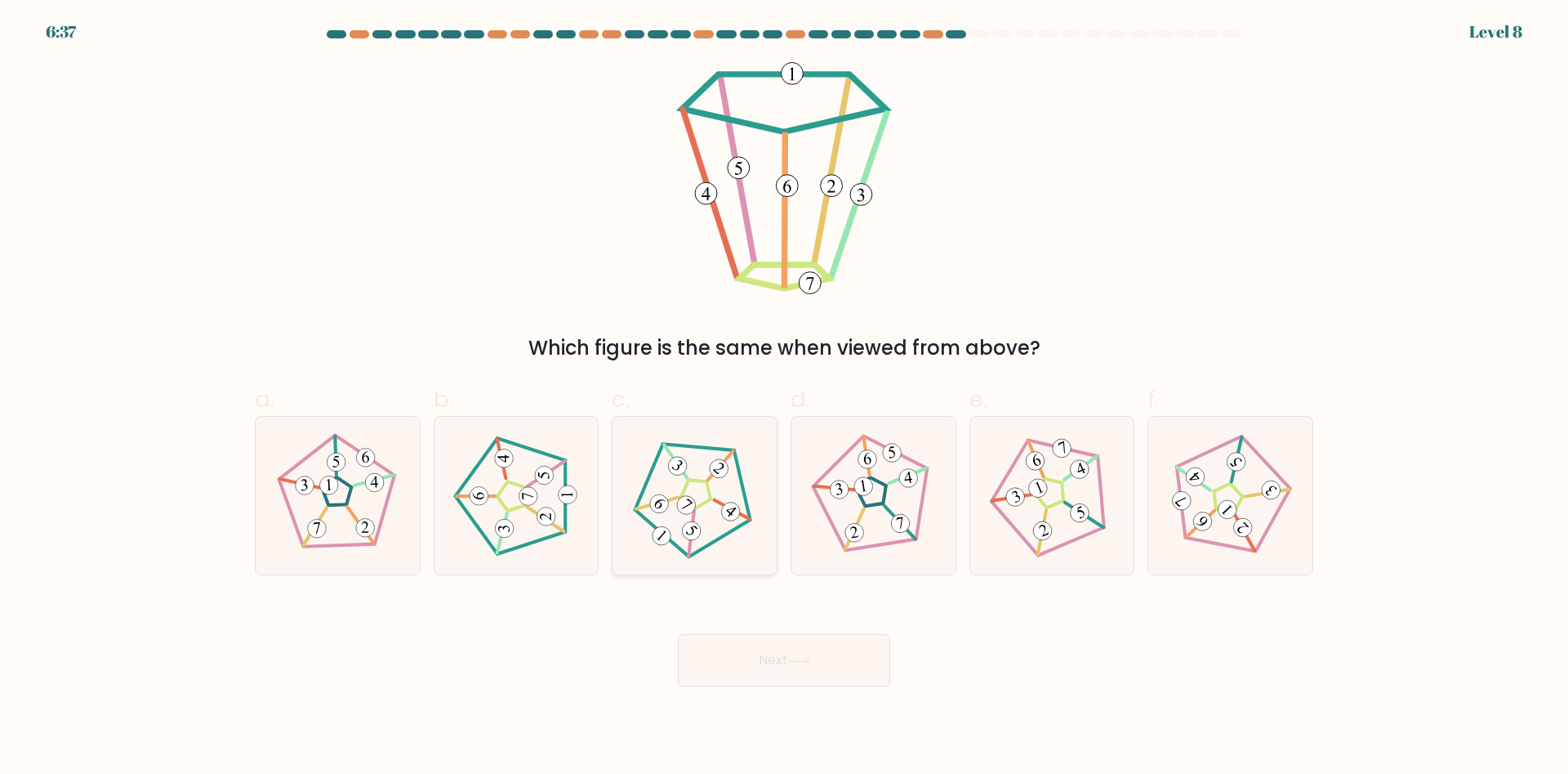
click at [702, 516] on icon at bounding box center [695, 496] width 126 height 126
click at [784, 398] on input "c." at bounding box center [784, 392] width 1 height 11
radio input "true"
click at [765, 665] on button "Next" at bounding box center [784, 660] width 212 height 52
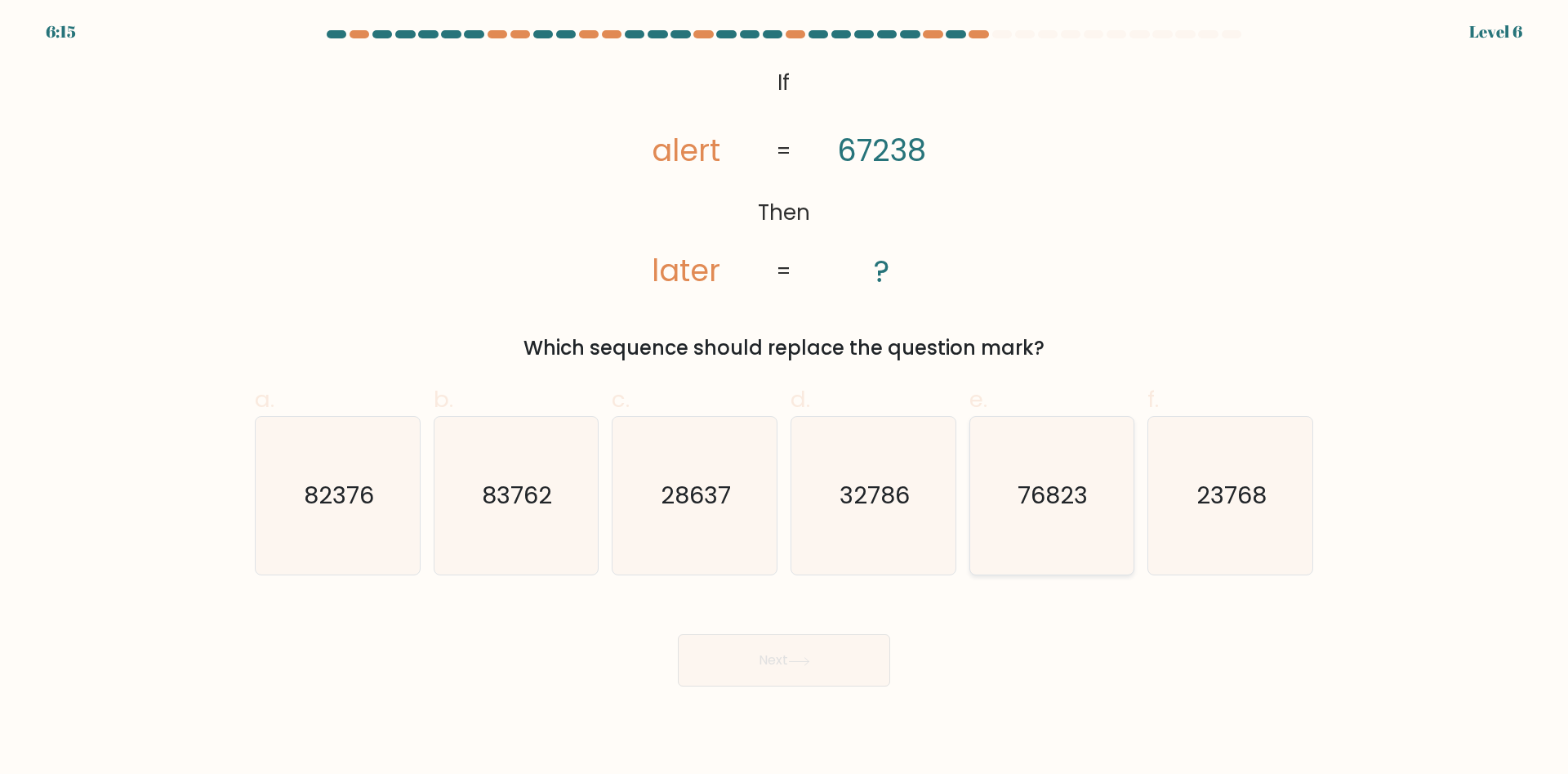
click at [1046, 517] on icon "76823" at bounding box center [1051, 495] width 158 height 158
click at [785, 398] on input "e. 76823" at bounding box center [784, 392] width 1 height 11
radio input "true"
click at [793, 654] on button "Next" at bounding box center [784, 660] width 212 height 52
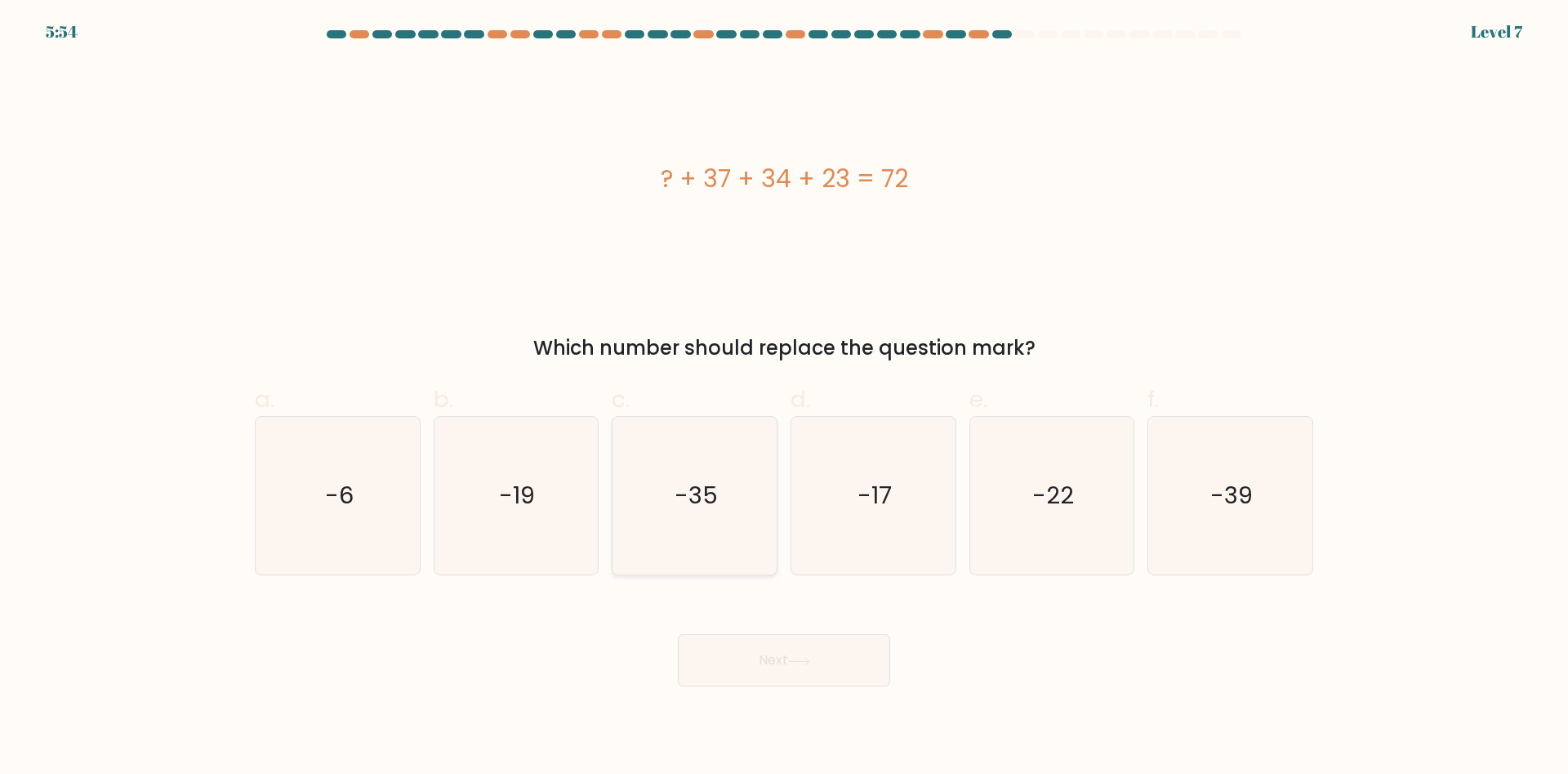
click at [700, 499] on text "-35" at bounding box center [696, 496] width 43 height 33
click at [784, 398] on input "c. -35" at bounding box center [784, 392] width 1 height 11
radio input "true"
click at [776, 668] on button "Next" at bounding box center [784, 660] width 212 height 52
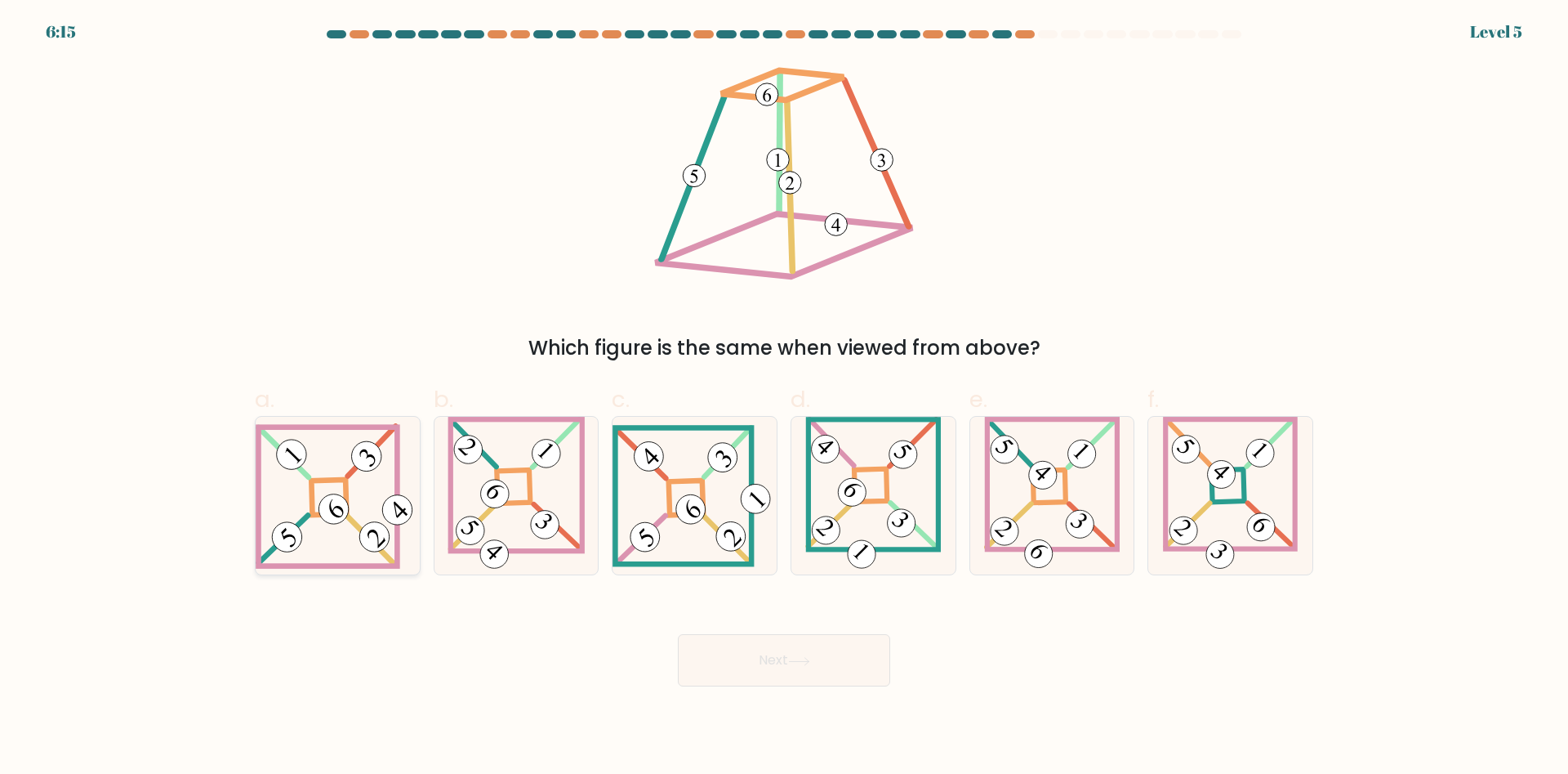
click at [342, 500] on 847 at bounding box center [334, 509] width 42 height 43
click at [784, 398] on input "a." at bounding box center [784, 392] width 1 height 11
radio input "true"
click at [778, 662] on button "Next" at bounding box center [784, 660] width 212 height 52
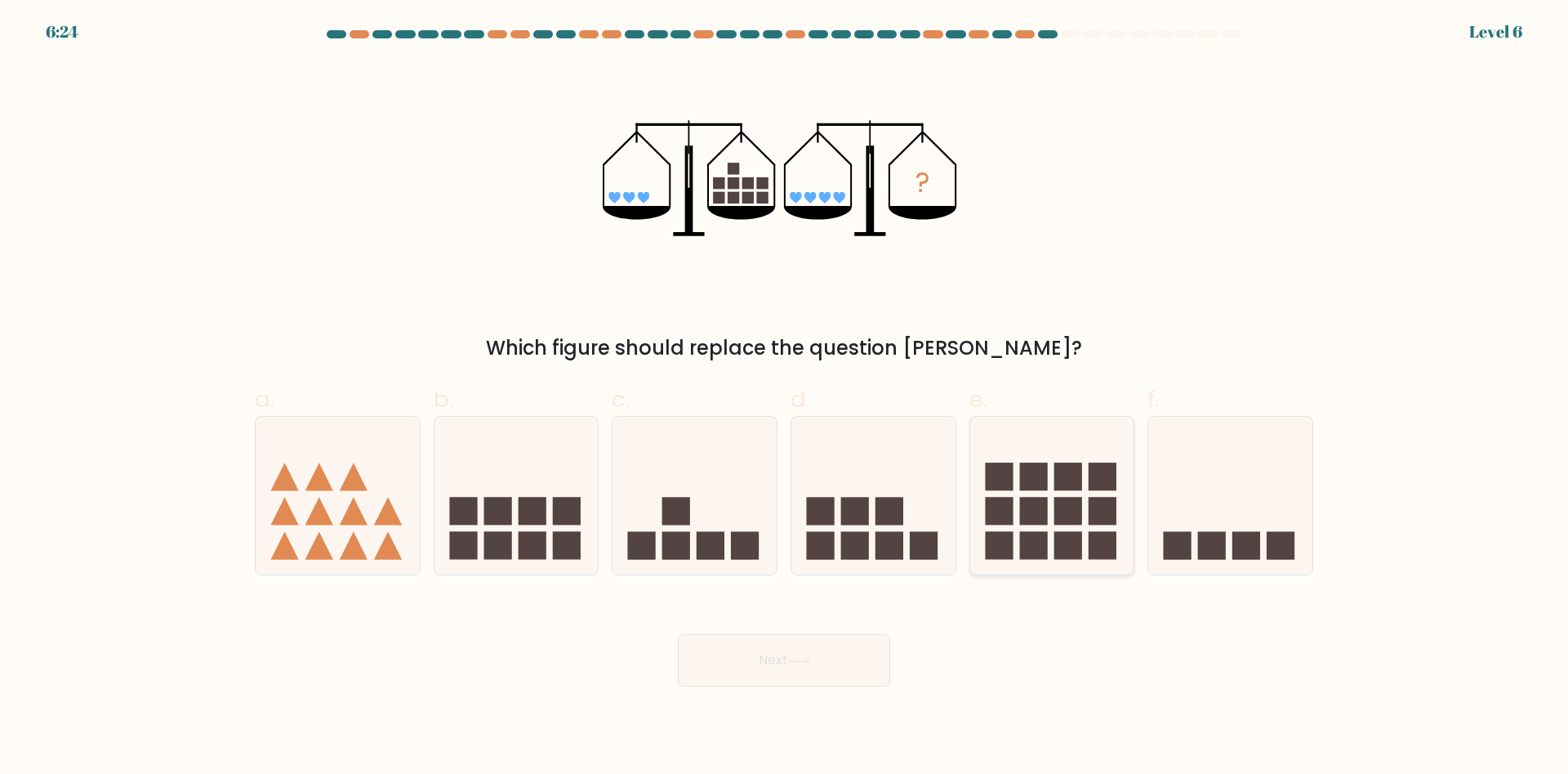
click at [1060, 512] on rect at bounding box center [1068, 511] width 28 height 28
click at [785, 398] on input "e." at bounding box center [784, 392] width 1 height 11
radio input "true"
click at [757, 667] on button "Next" at bounding box center [784, 660] width 212 height 52
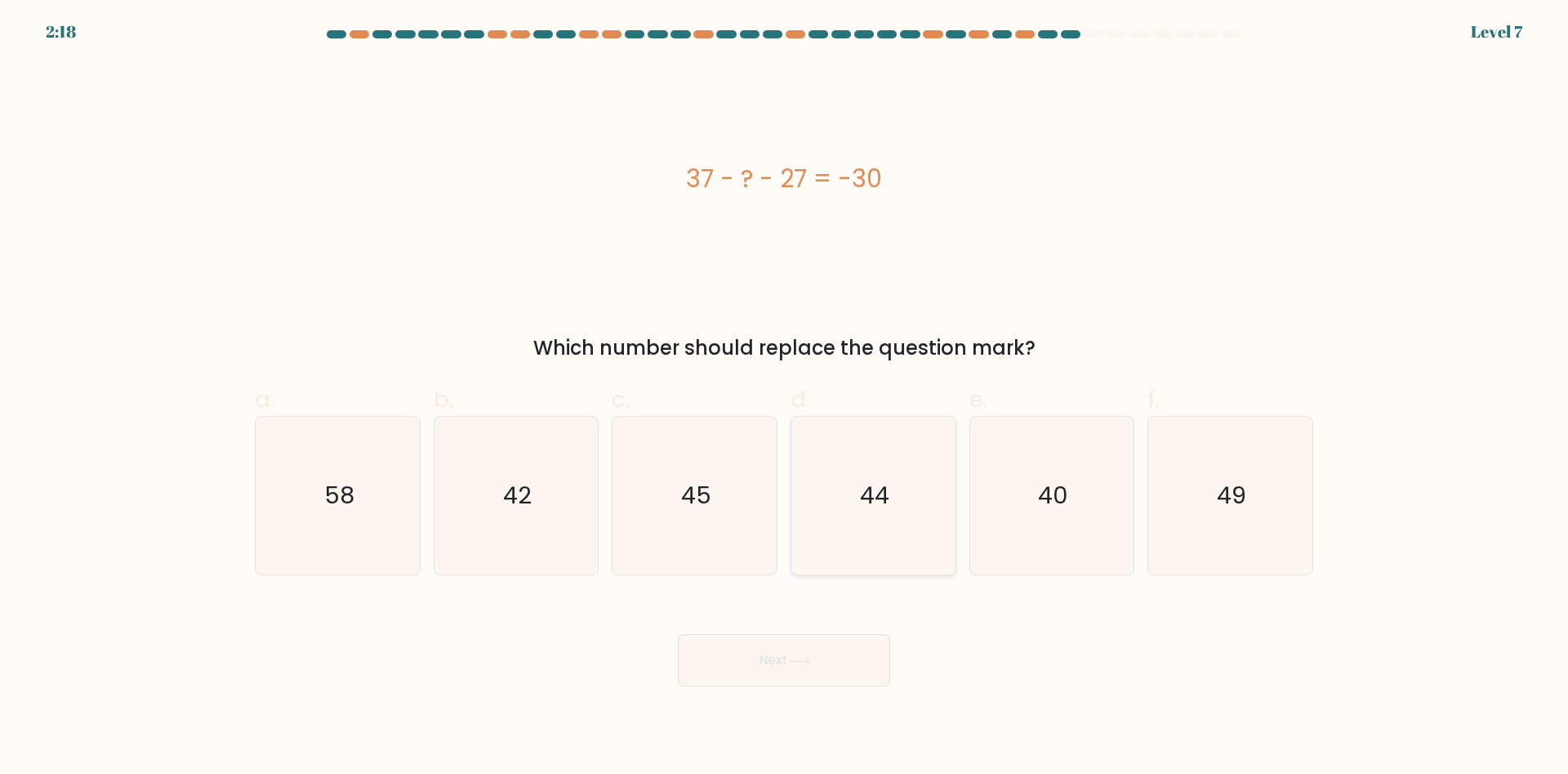
click at [856, 480] on icon "44" at bounding box center [873, 495] width 158 height 158
click at [785, 398] on input "d. 44" at bounding box center [784, 392] width 1 height 11
radio input "true"
click at [775, 664] on button "Next" at bounding box center [784, 660] width 212 height 52
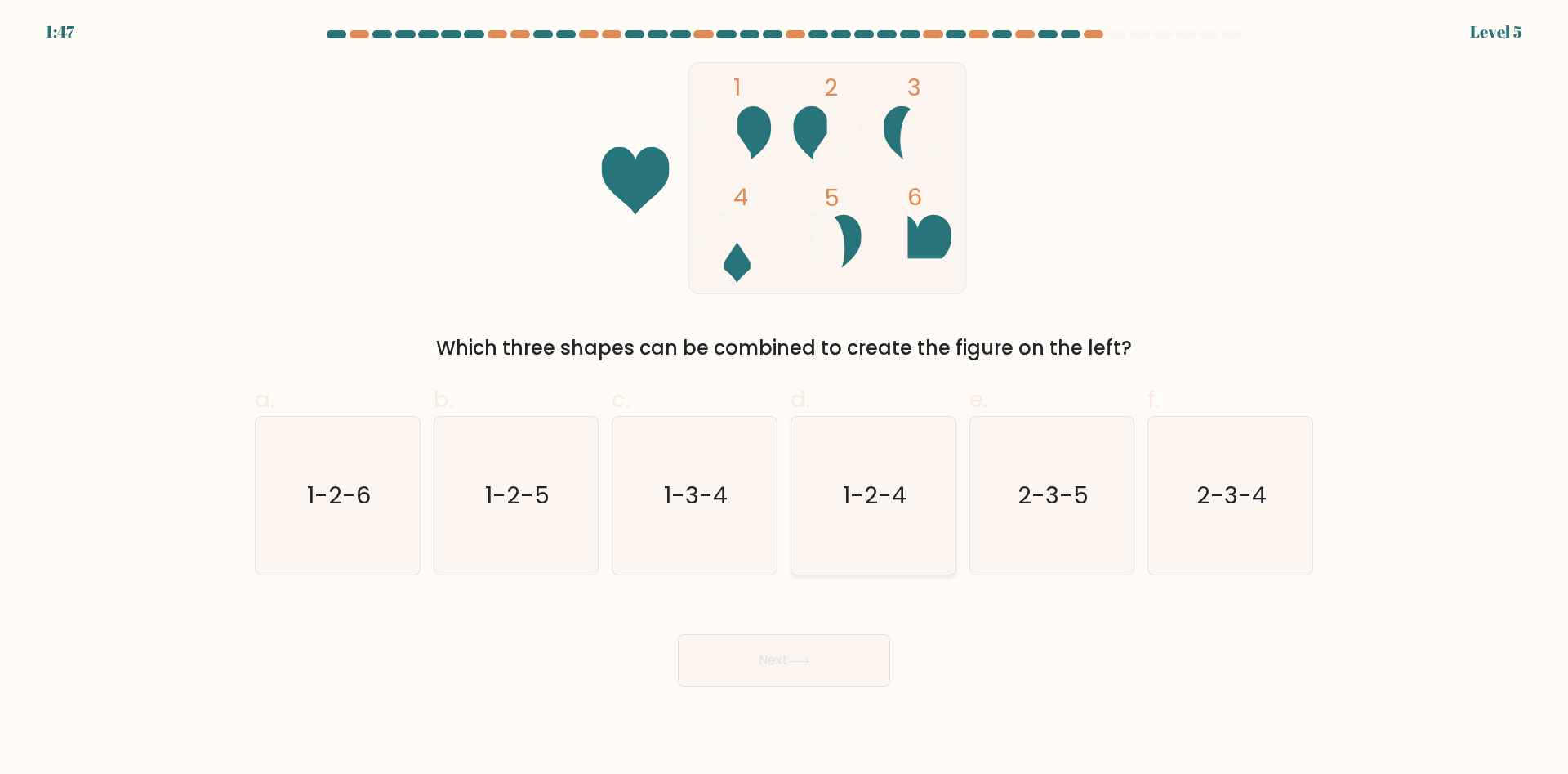
click at [880, 494] on text "1-2-4" at bounding box center [874, 496] width 64 height 33
click at [785, 398] on input "d. 1-2-4" at bounding box center [784, 392] width 1 height 11
radio input "true"
click at [777, 668] on button "Next" at bounding box center [784, 660] width 212 height 52
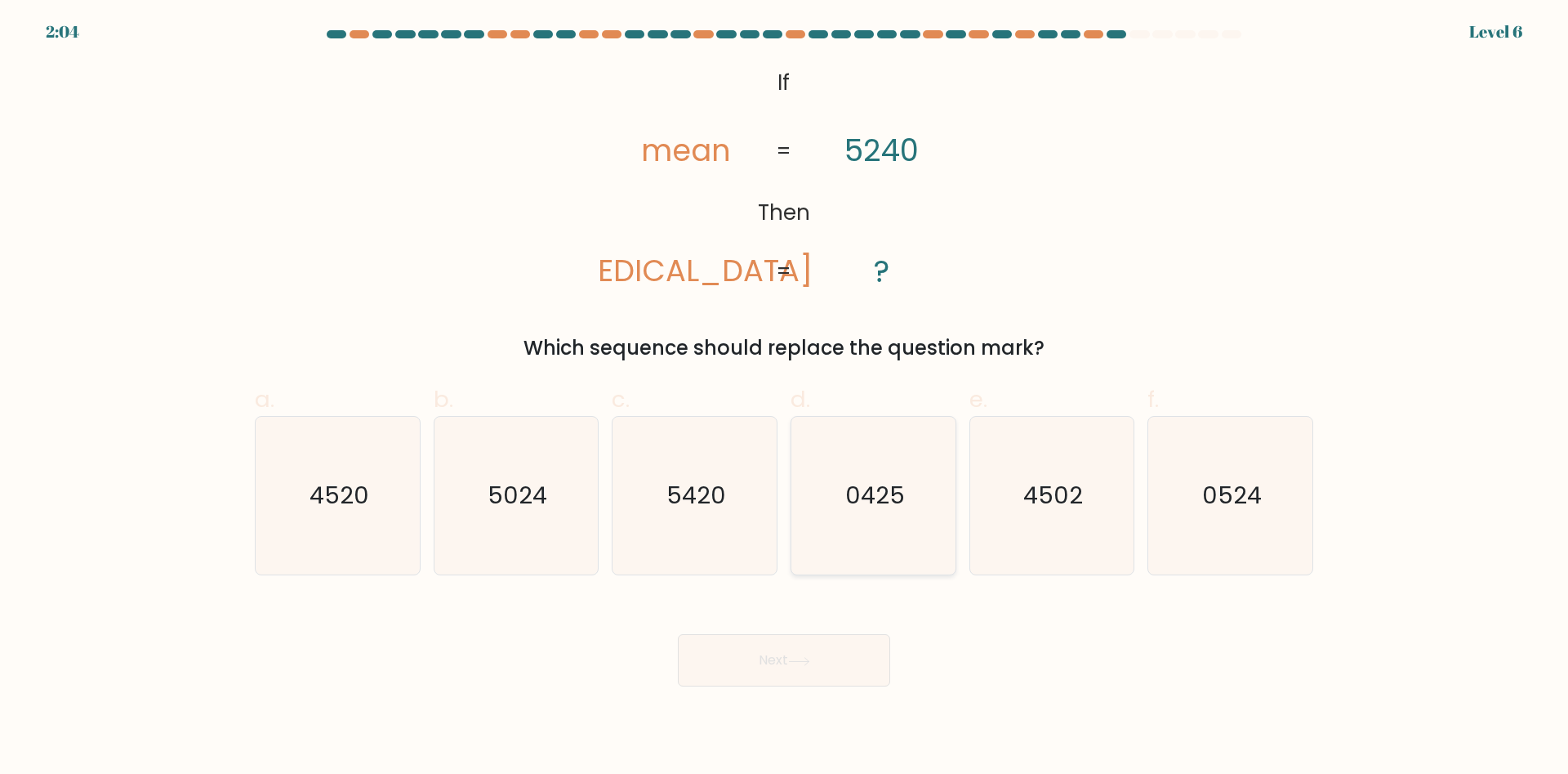
click at [861, 493] on text "0425" at bounding box center [874, 496] width 60 height 33
click at [785, 398] on input "d. 0425" at bounding box center [784, 392] width 1 height 11
radio input "true"
click at [788, 664] on button "Next" at bounding box center [784, 660] width 212 height 52
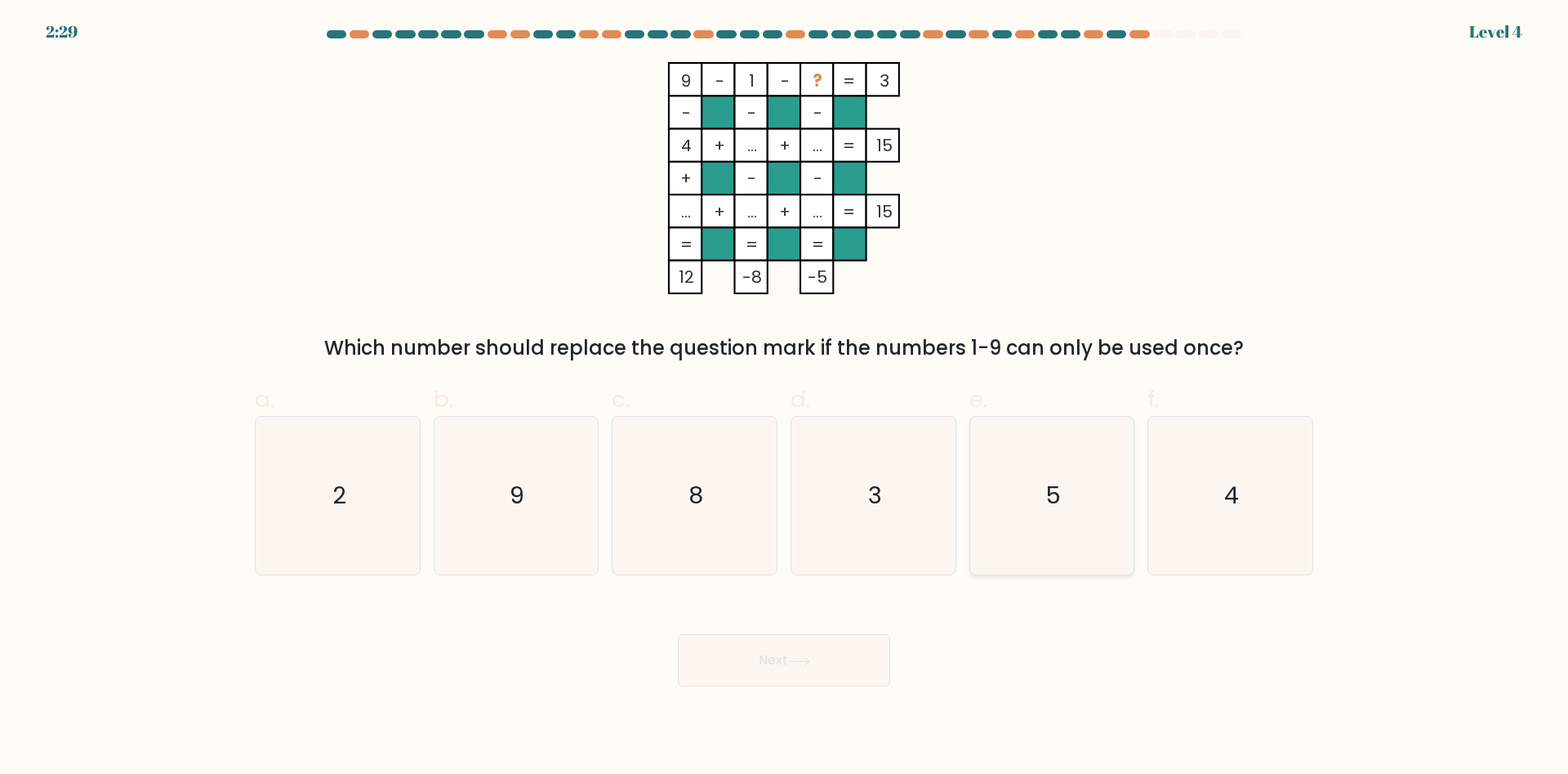
click at [1051, 490] on text "5" at bounding box center [1052, 496] width 16 height 33
click at [785, 398] on input "e. 5" at bounding box center [784, 392] width 1 height 11
radio input "true"
click at [780, 655] on button "Next" at bounding box center [784, 660] width 212 height 52
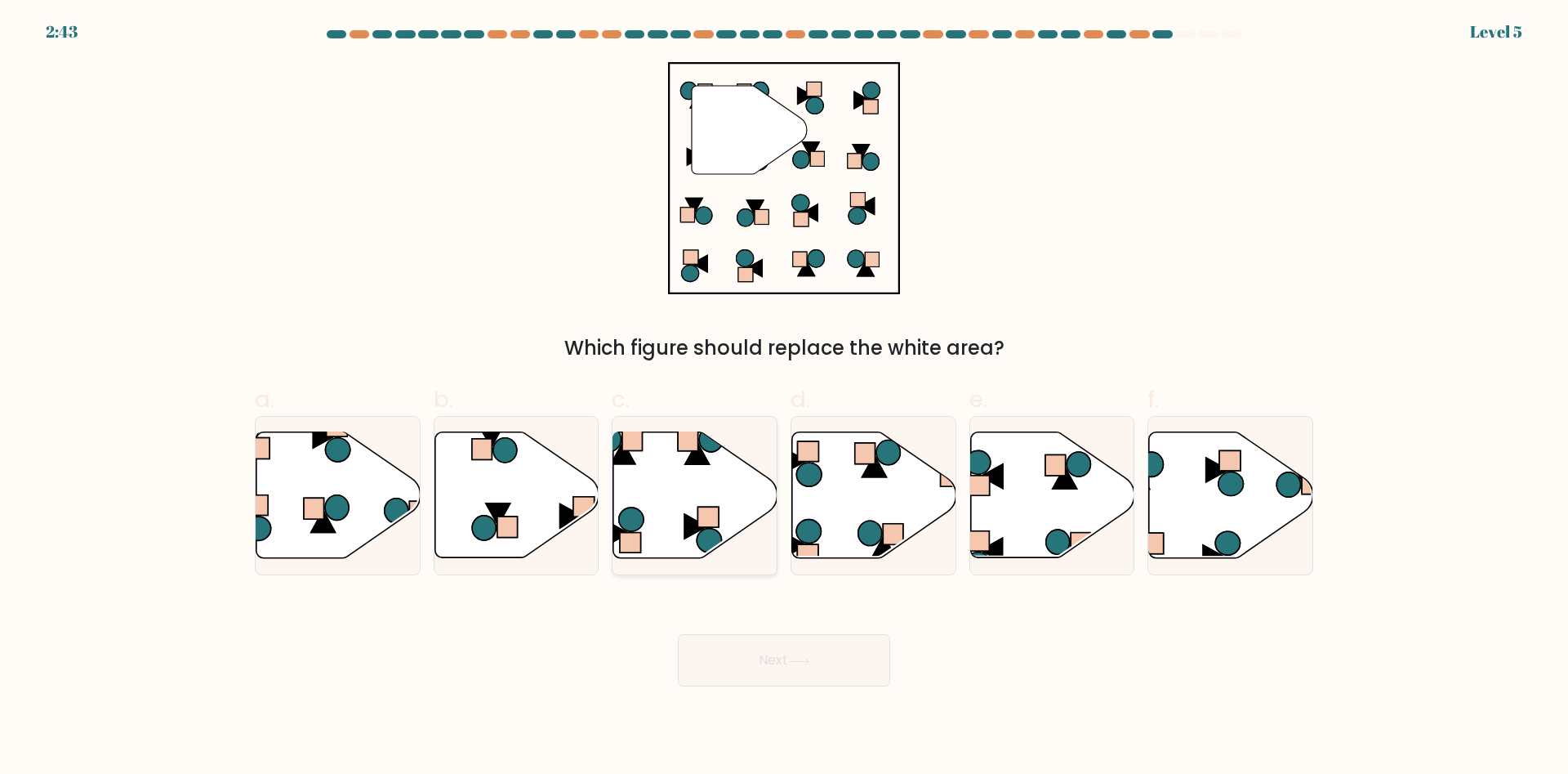
click at [668, 470] on icon at bounding box center [695, 495] width 164 height 126
click at [784, 398] on input "c." at bounding box center [784, 392] width 1 height 11
radio input "true"
click at [774, 656] on button "Next" at bounding box center [784, 660] width 212 height 52
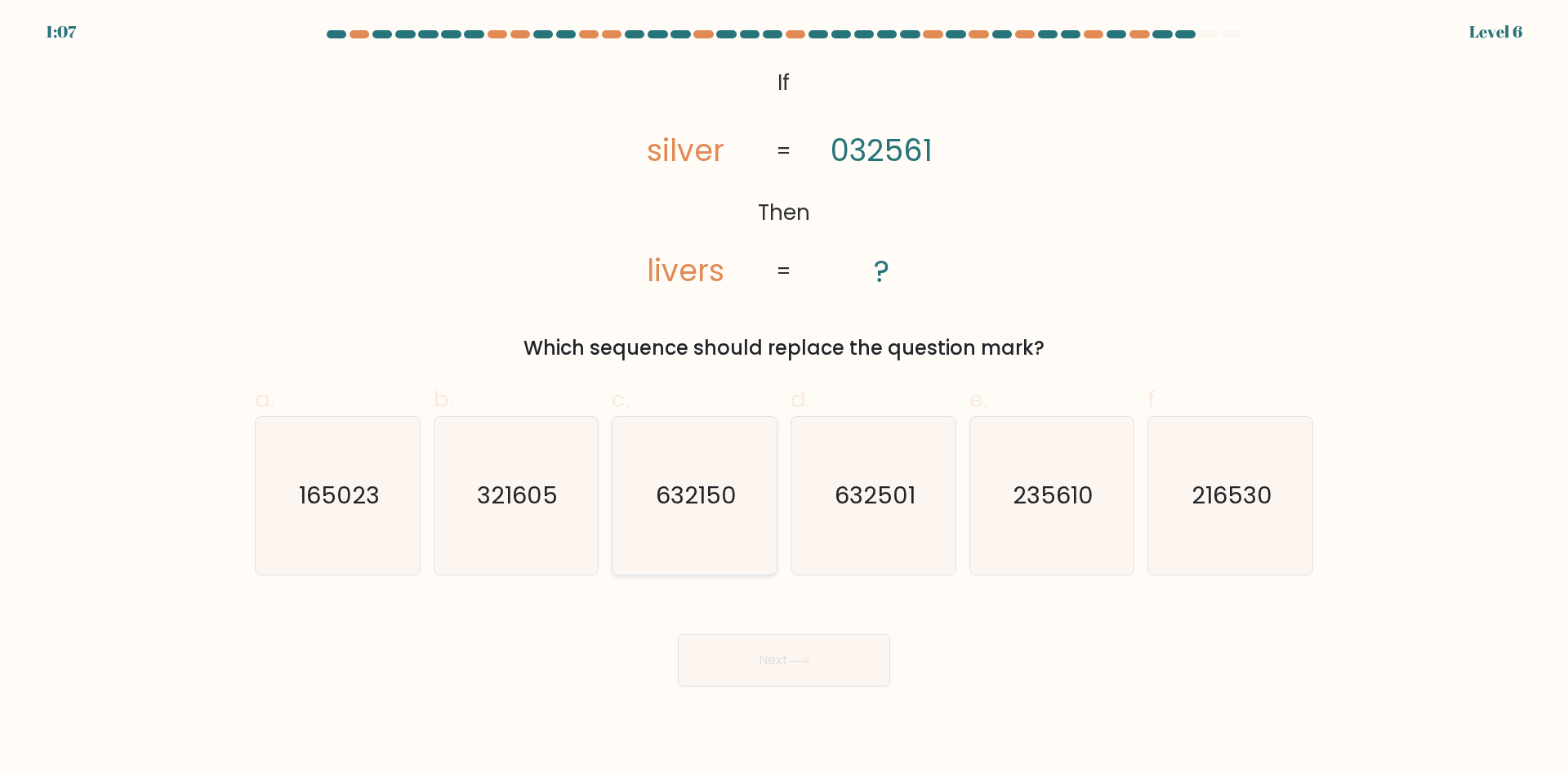
click at [702, 506] on icon "632150" at bounding box center [695, 495] width 158 height 158
click at [784, 398] on input "c. 632150" at bounding box center [784, 392] width 1 height 11
radio input "true"
click at [767, 665] on button "Next" at bounding box center [784, 660] width 212 height 52
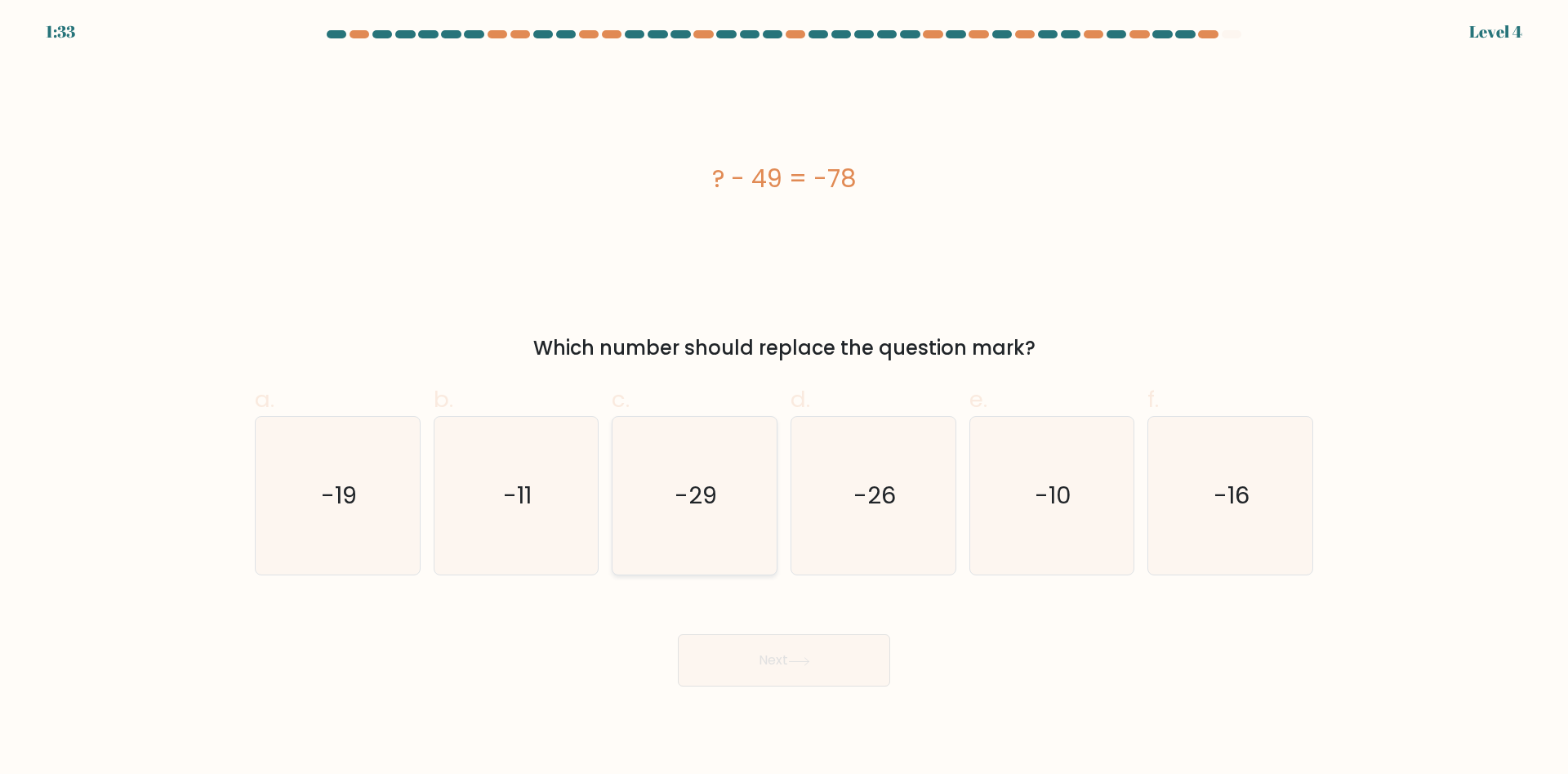
click at [694, 506] on icon "-29" at bounding box center [695, 495] width 158 height 158
click at [784, 398] on input "c. -29" at bounding box center [784, 392] width 1 height 11
radio input "true"
click at [784, 669] on button "Next" at bounding box center [784, 660] width 212 height 52
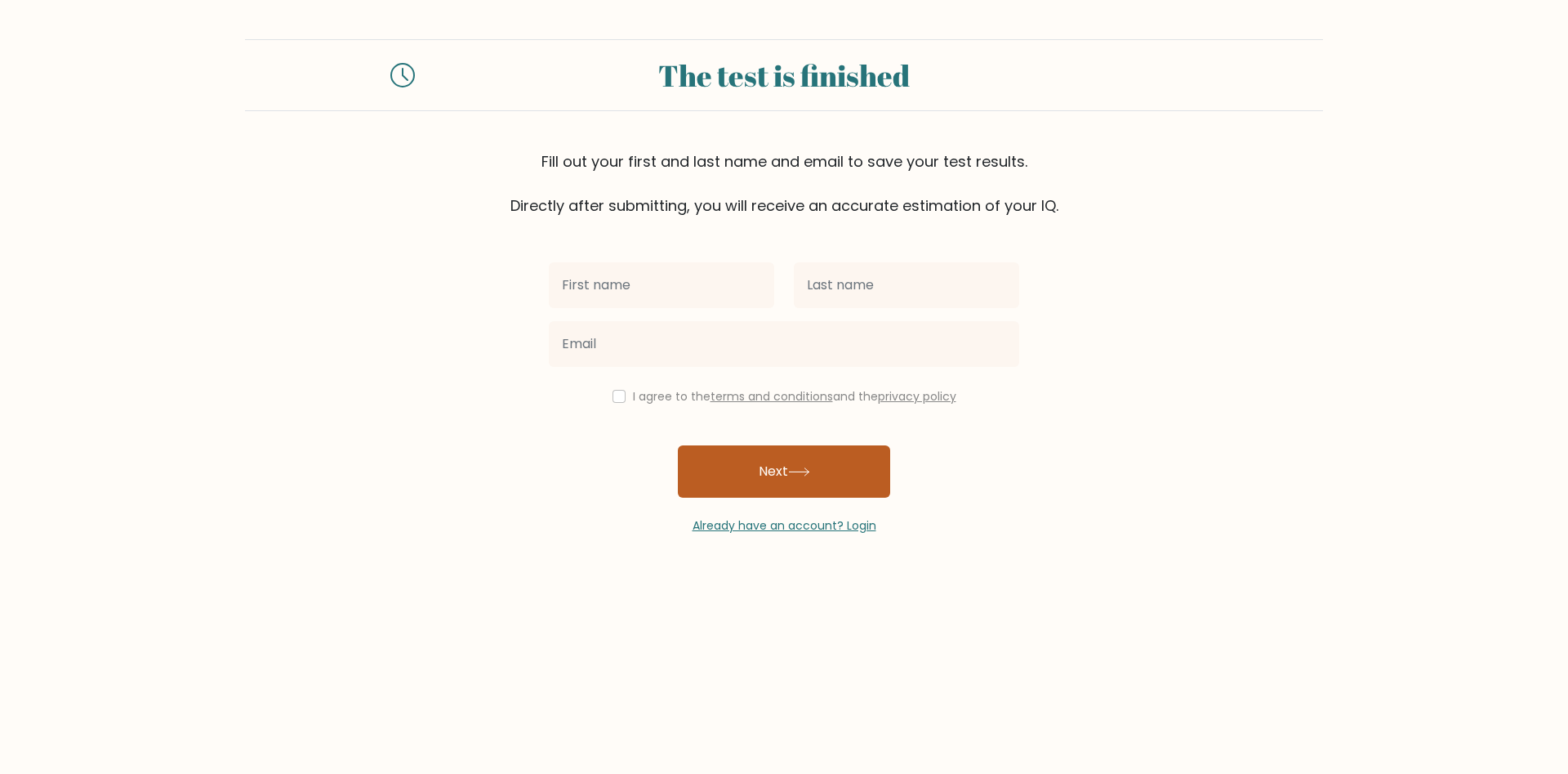
click at [781, 469] on button "Next" at bounding box center [784, 472] width 212 height 52
